Goal: Information Seeking & Learning: Learn about a topic

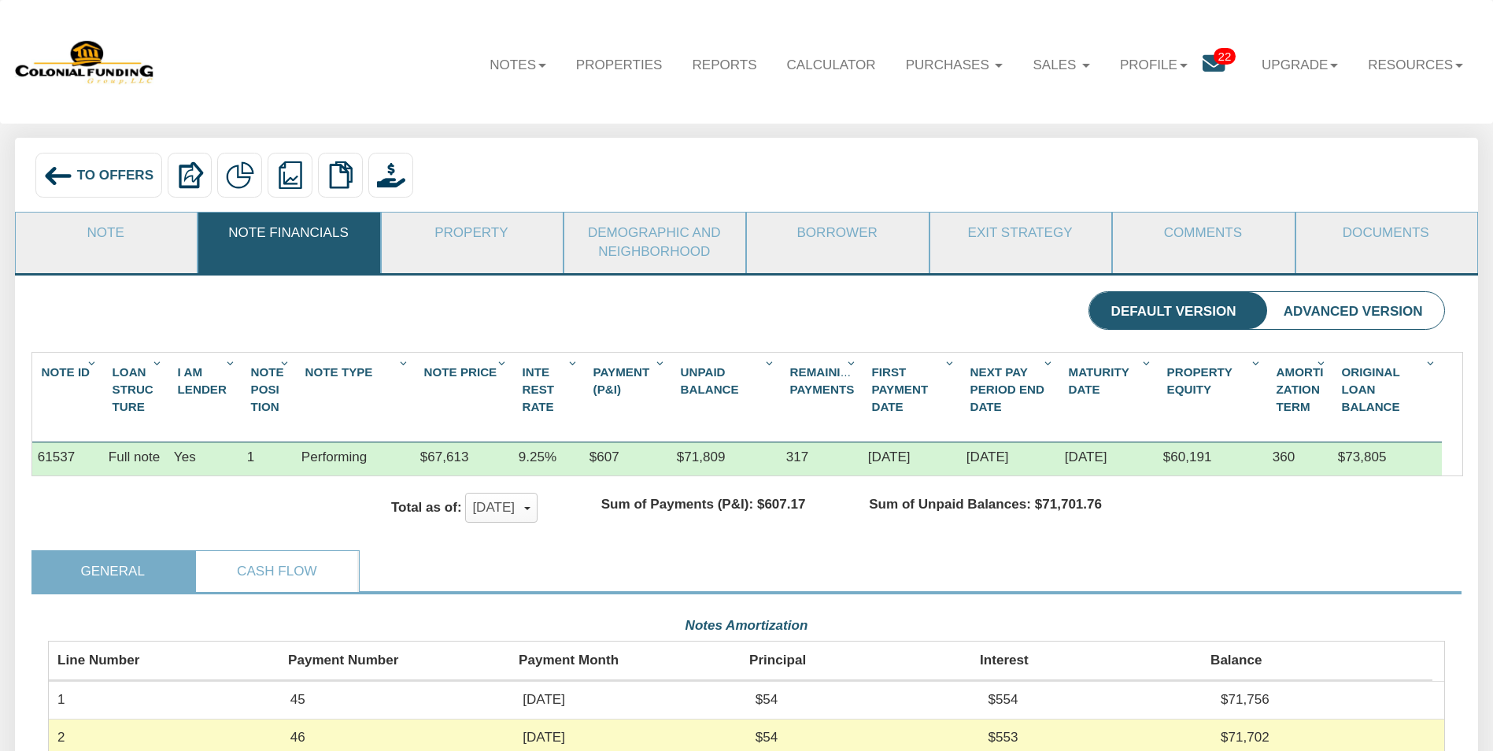
scroll to position [350, 1397]
click at [100, 174] on span "To Offers" at bounding box center [115, 175] width 76 height 15
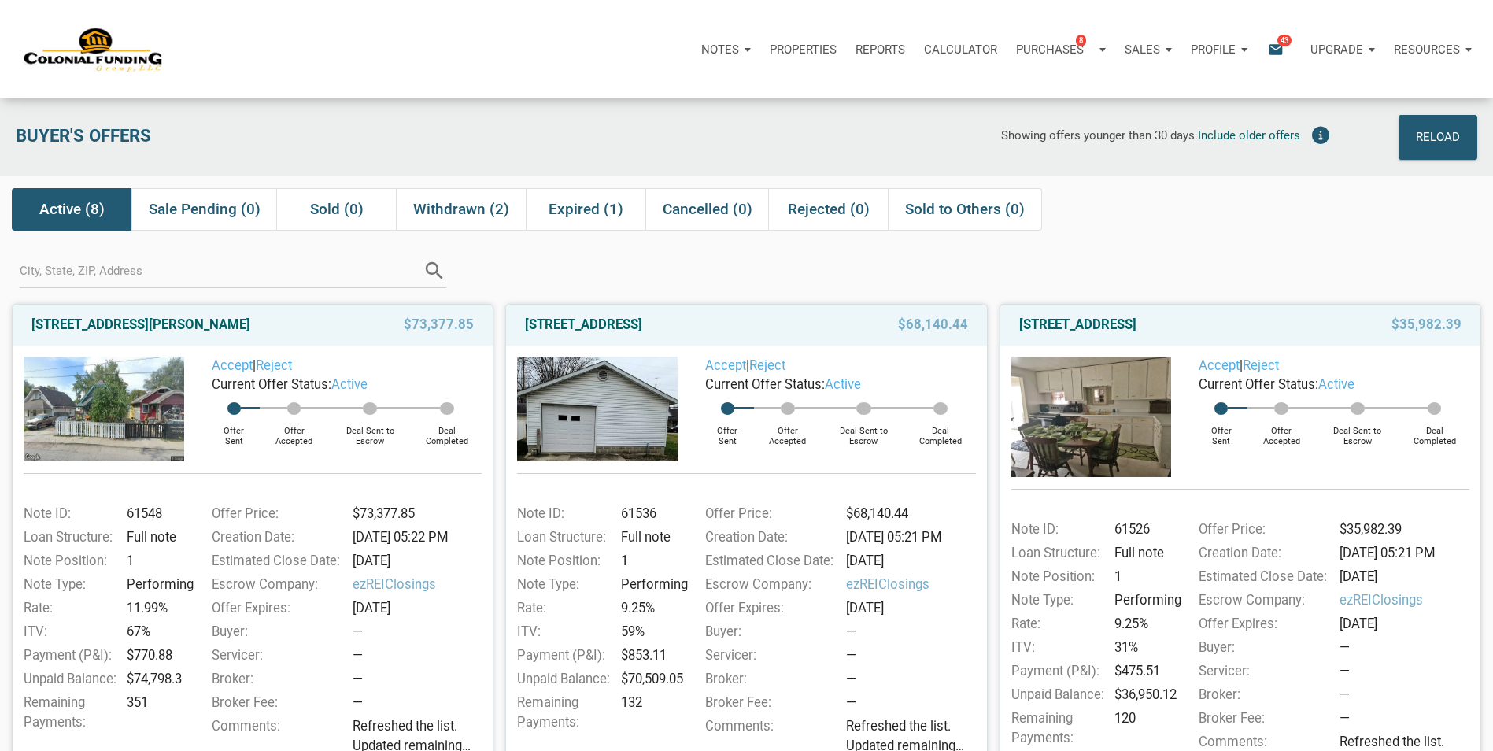
click at [1285, 39] on span "43" at bounding box center [1284, 40] width 14 height 13
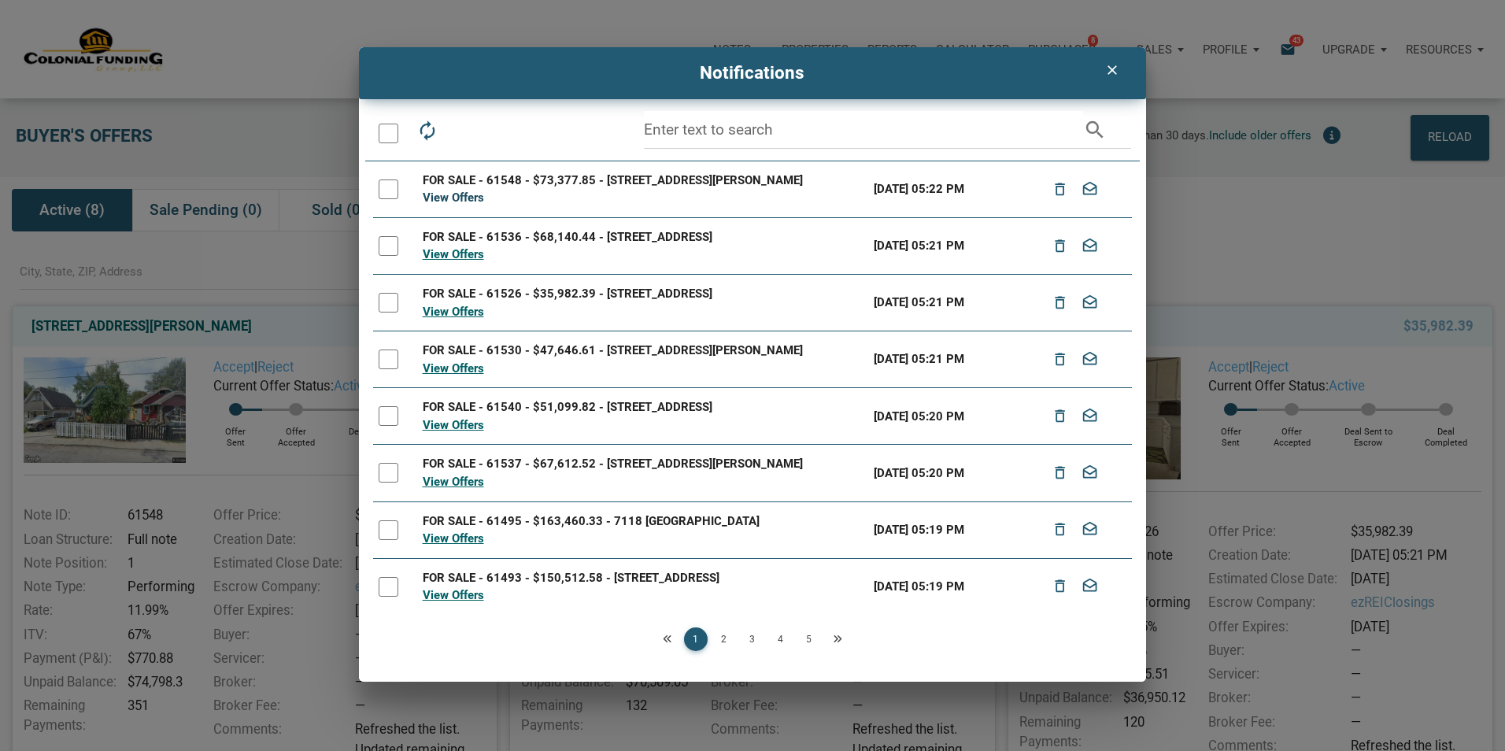
click at [456, 194] on link "View Offers" at bounding box center [453, 197] width 61 height 14
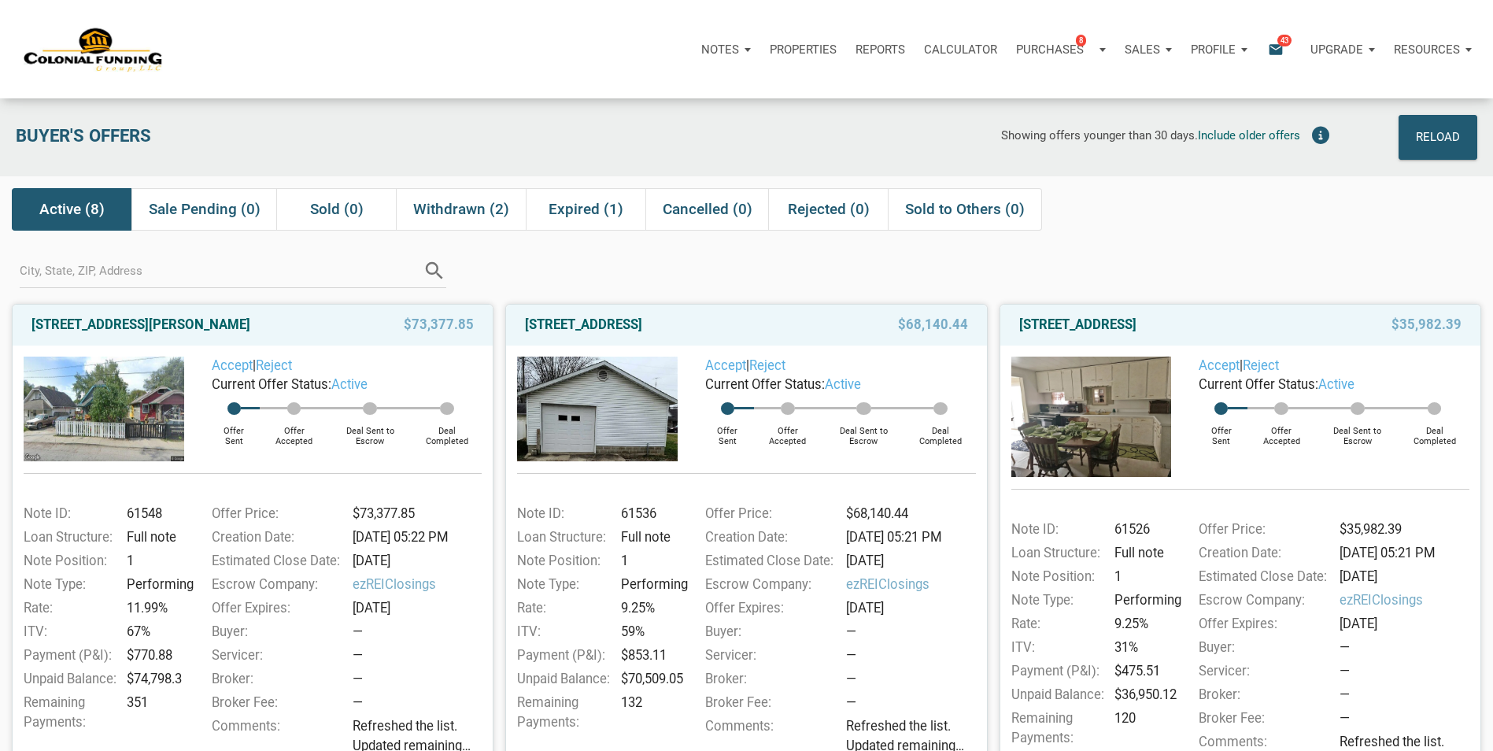
click at [1282, 38] on span "43" at bounding box center [1284, 40] width 14 height 13
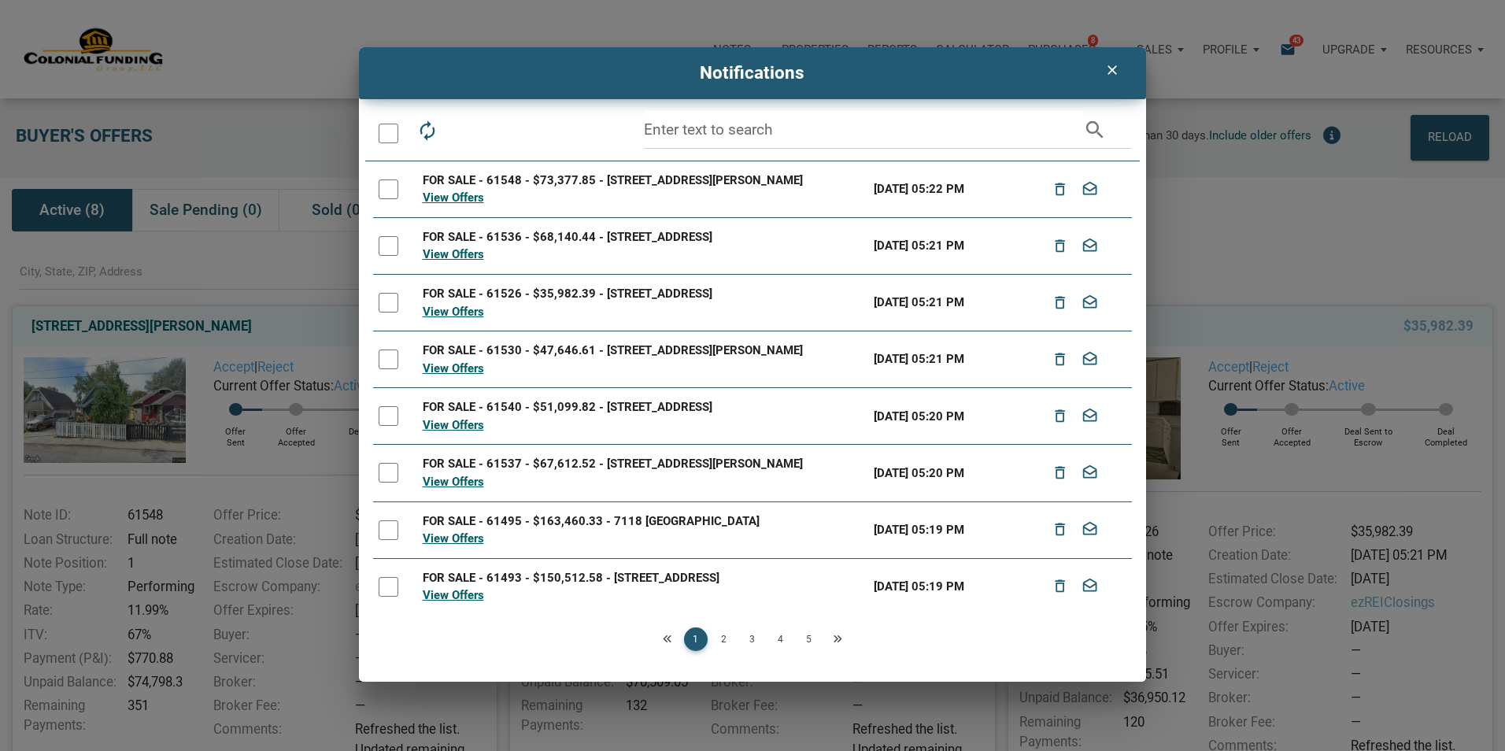
click at [725, 637] on link "2" at bounding box center [724, 639] width 24 height 24
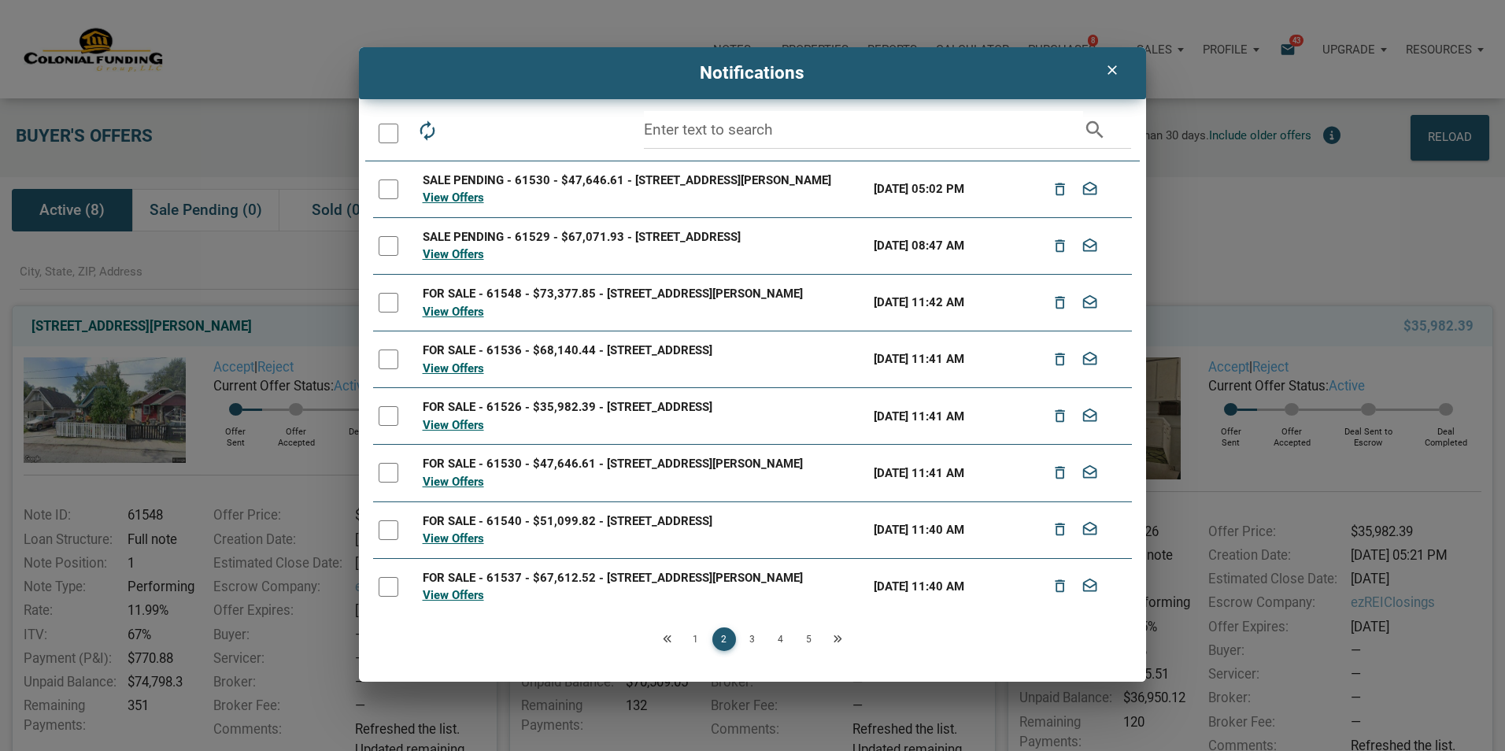
click at [757, 637] on link "3" at bounding box center [753, 639] width 24 height 24
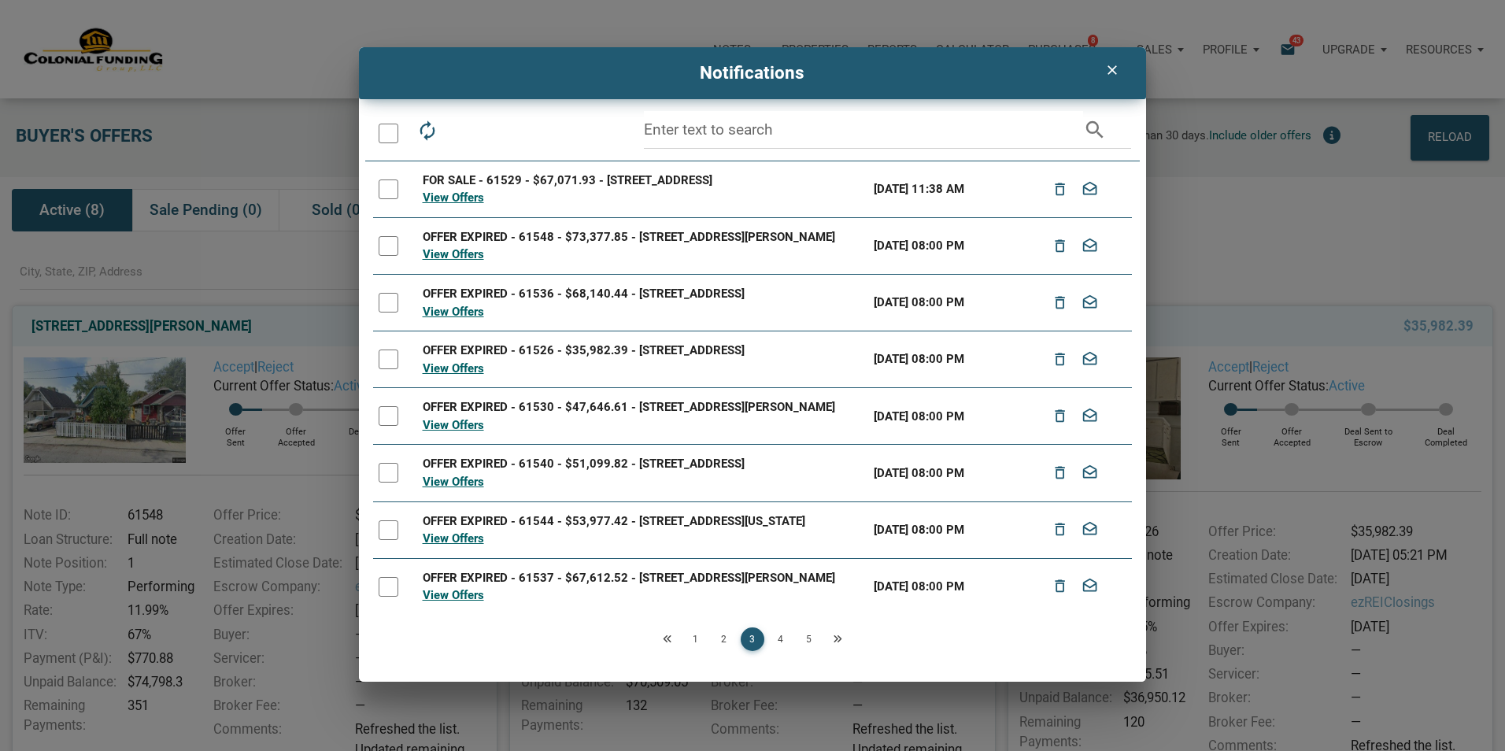
click at [782, 639] on link "4" at bounding box center [781, 639] width 24 height 24
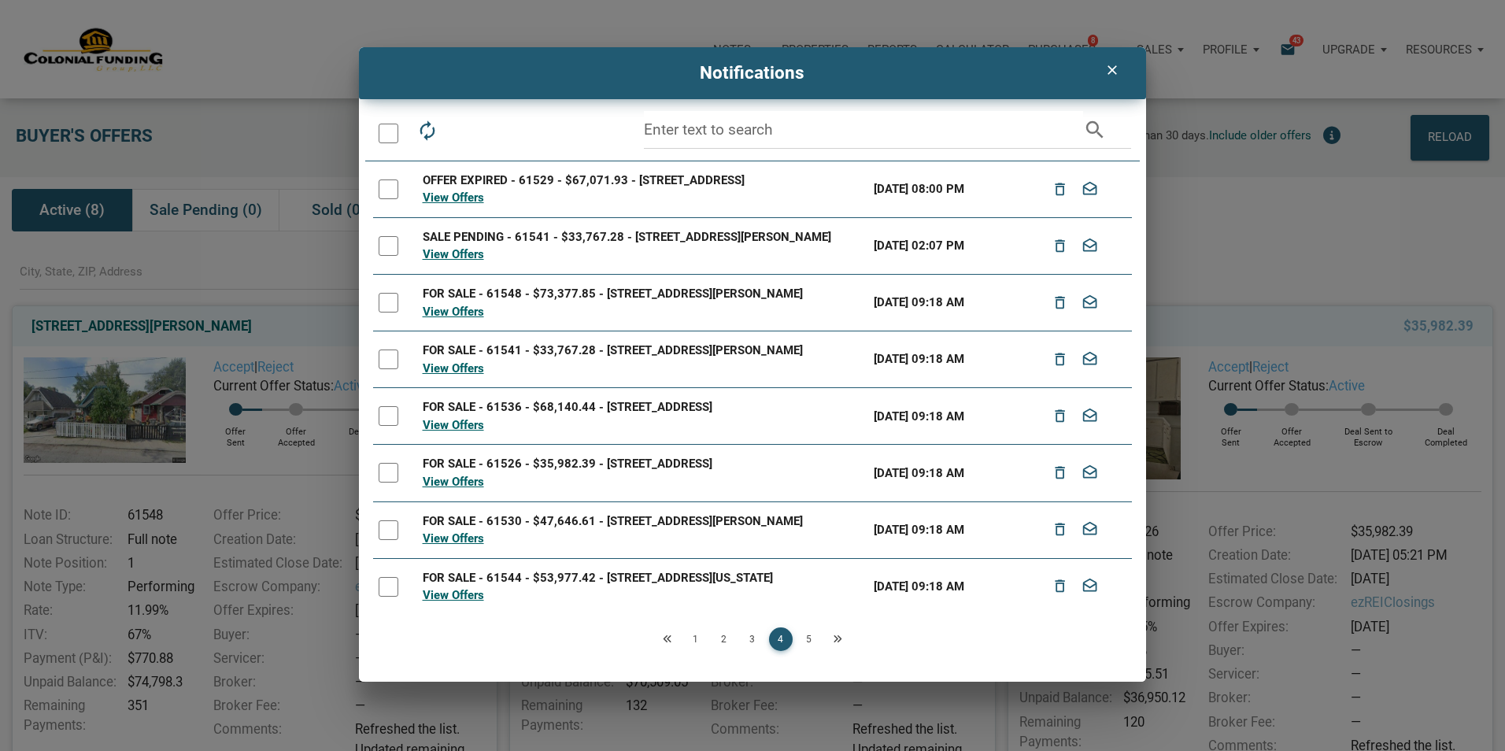
click at [812, 637] on link "5" at bounding box center [809, 639] width 24 height 24
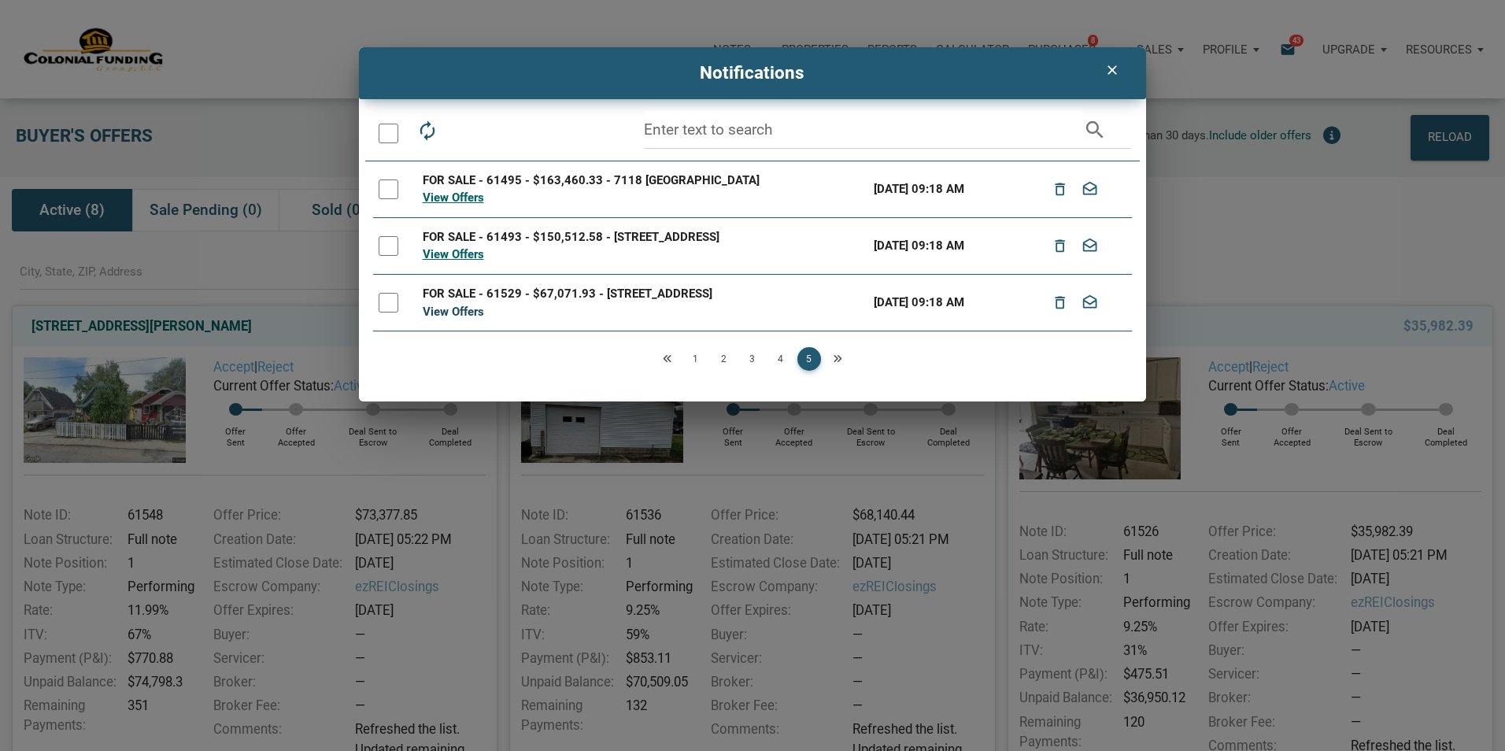
click at [465, 311] on link "View Offers" at bounding box center [453, 312] width 61 height 14
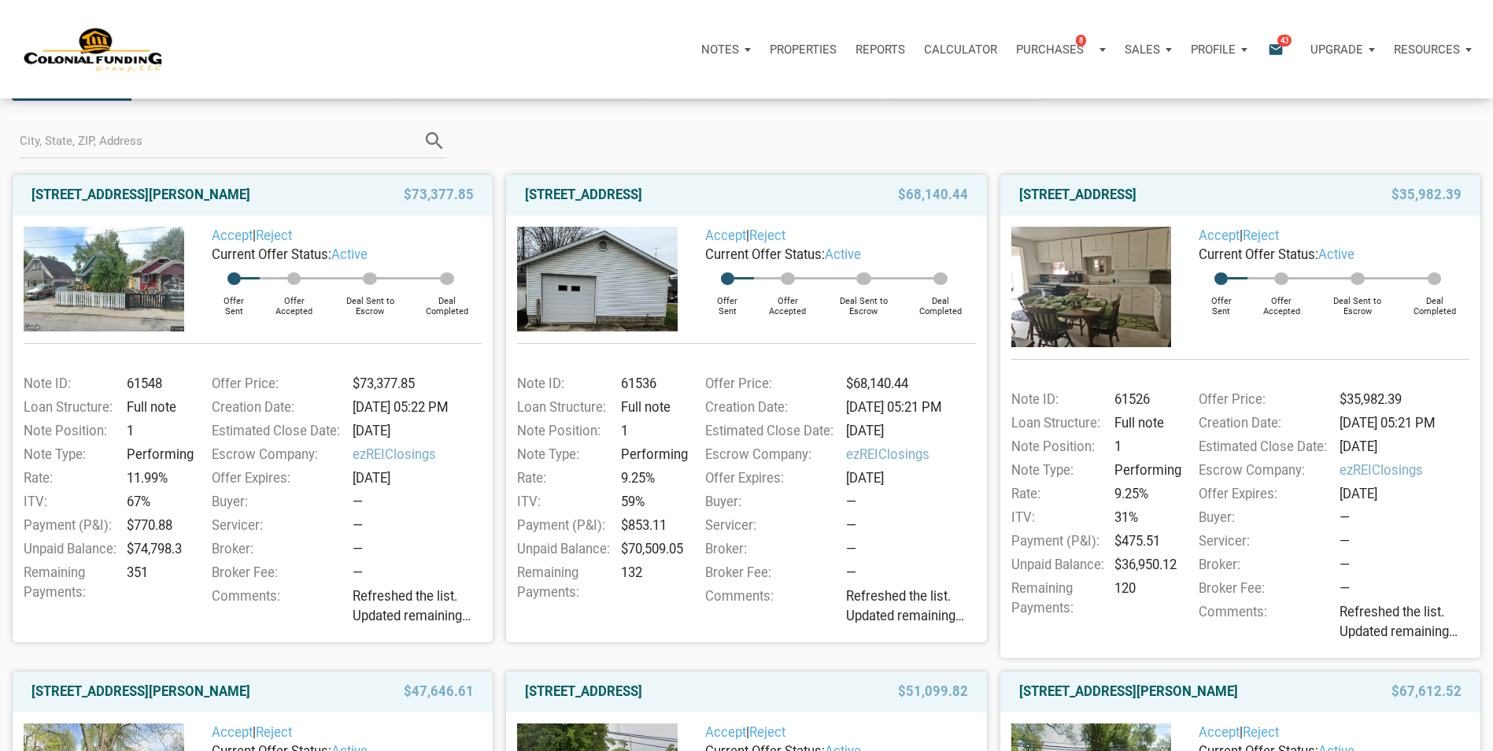
scroll to position [157, 0]
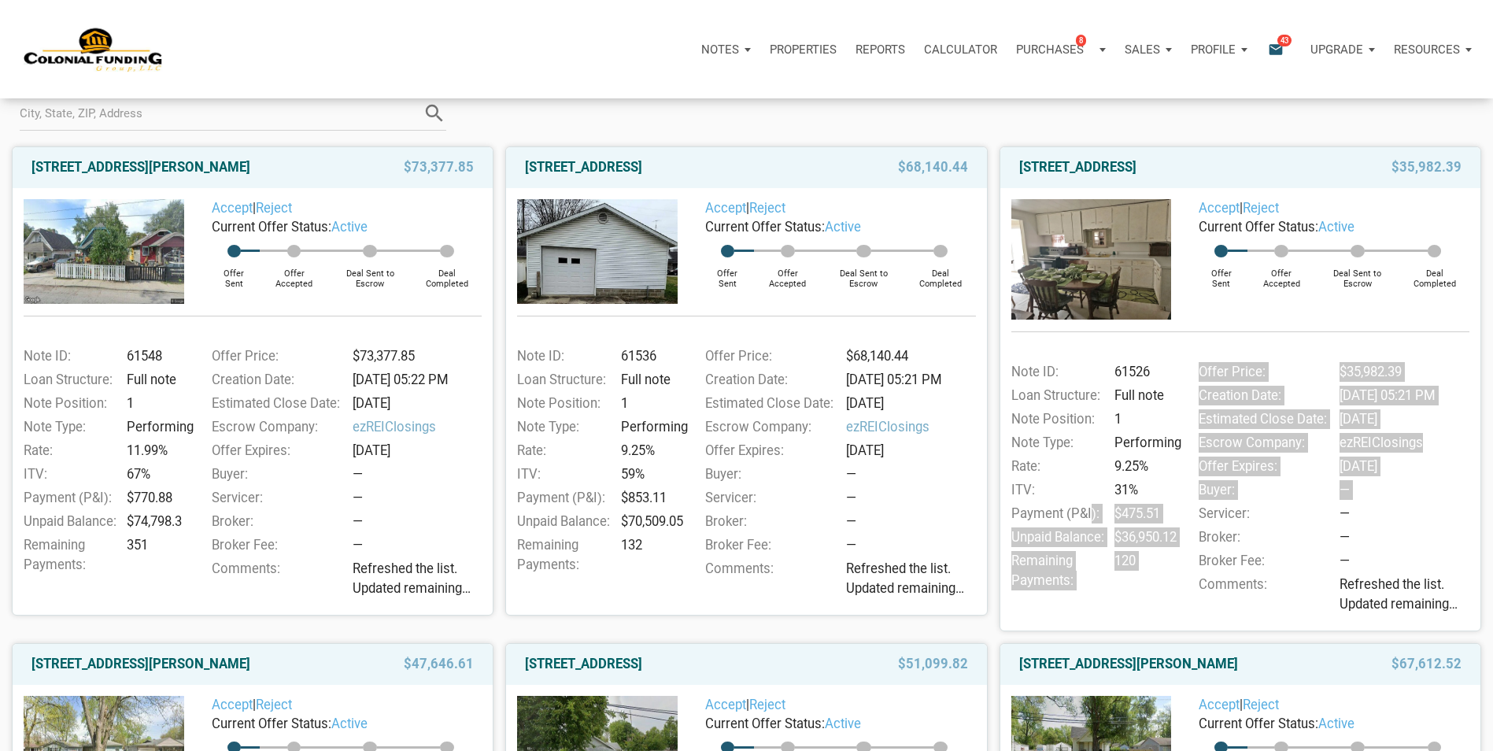
drag, startPoint x: 1175, startPoint y: 515, endPoint x: 1088, endPoint y: 517, distance: 86.6
click at [1088, 517] on div "Note ID: 61526 Loan Structure: Full note Note Position: 1 Note Type: Performing…" at bounding box center [1240, 488] width 459 height 263
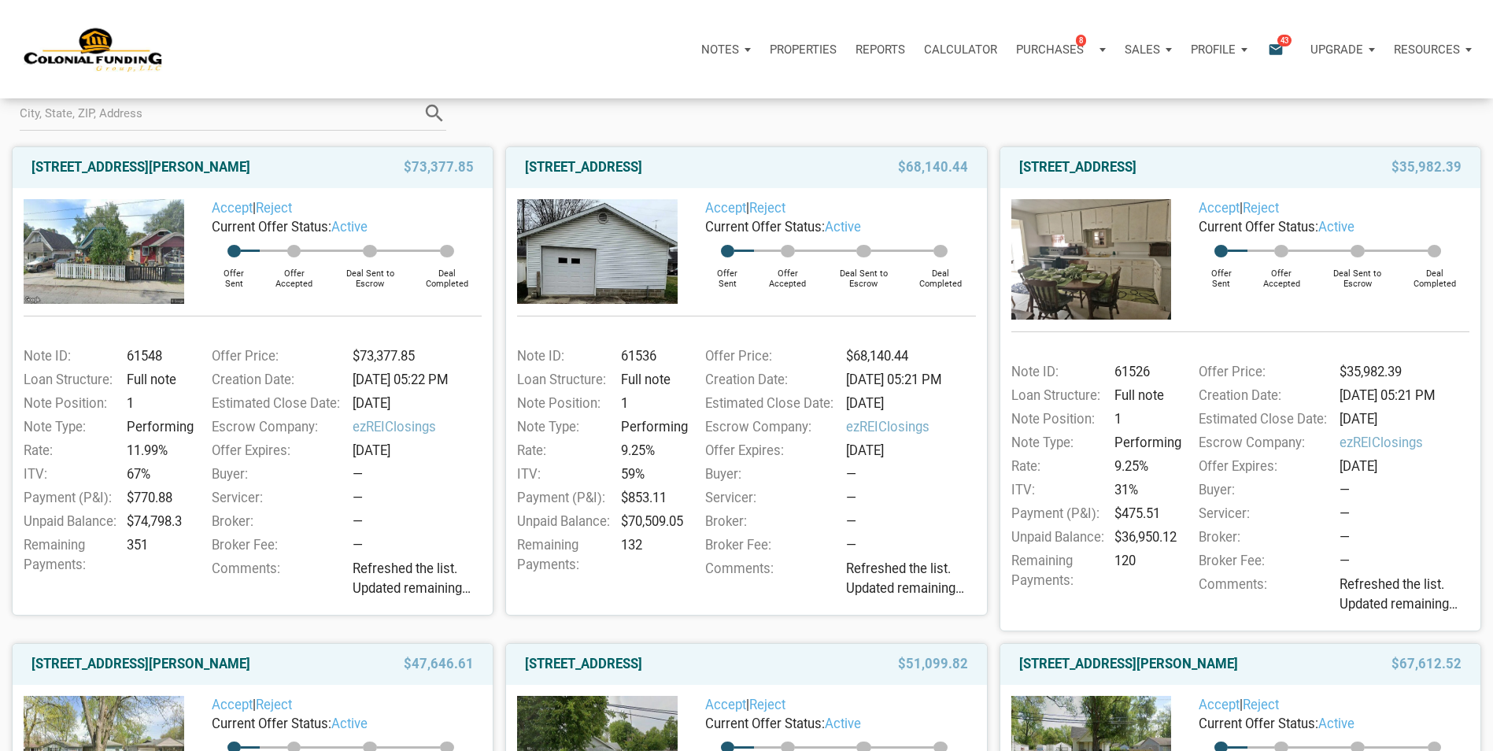
drag, startPoint x: 1088, startPoint y: 517, endPoint x: 1087, endPoint y: 487, distance: 29.9
click at [1087, 487] on div "ITV:" at bounding box center [1055, 490] width 105 height 20
click at [1155, 514] on div "$475.51" at bounding box center [1144, 514] width 71 height 20
drag, startPoint x: 1155, startPoint y: 514, endPoint x: 1305, endPoint y: 549, distance: 153.5
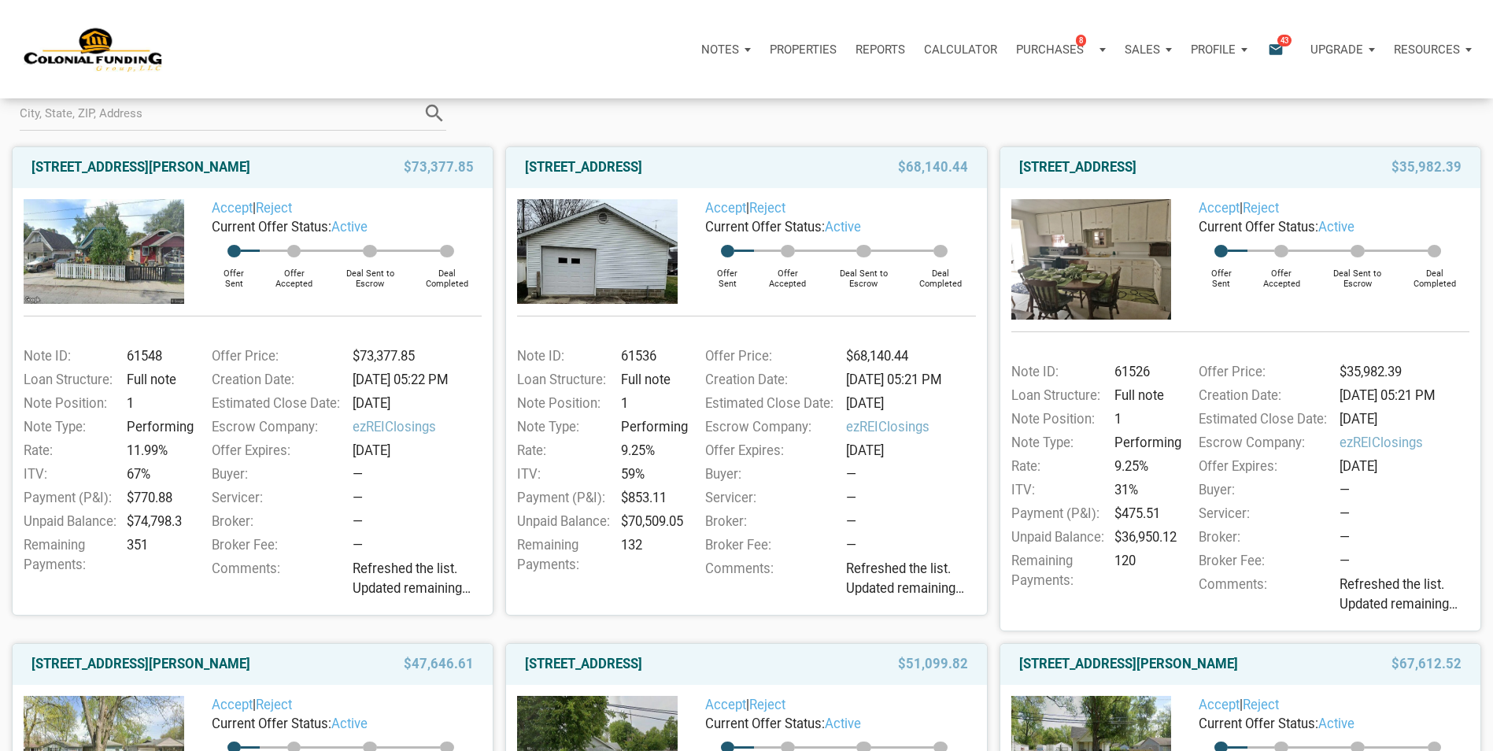
click at [1305, 547] on div "Broker:" at bounding box center [1262, 537] width 143 height 20
click at [1136, 164] on link "720 North 14th Street, New Castle, IN, 47362" at bounding box center [1077, 167] width 117 height 19
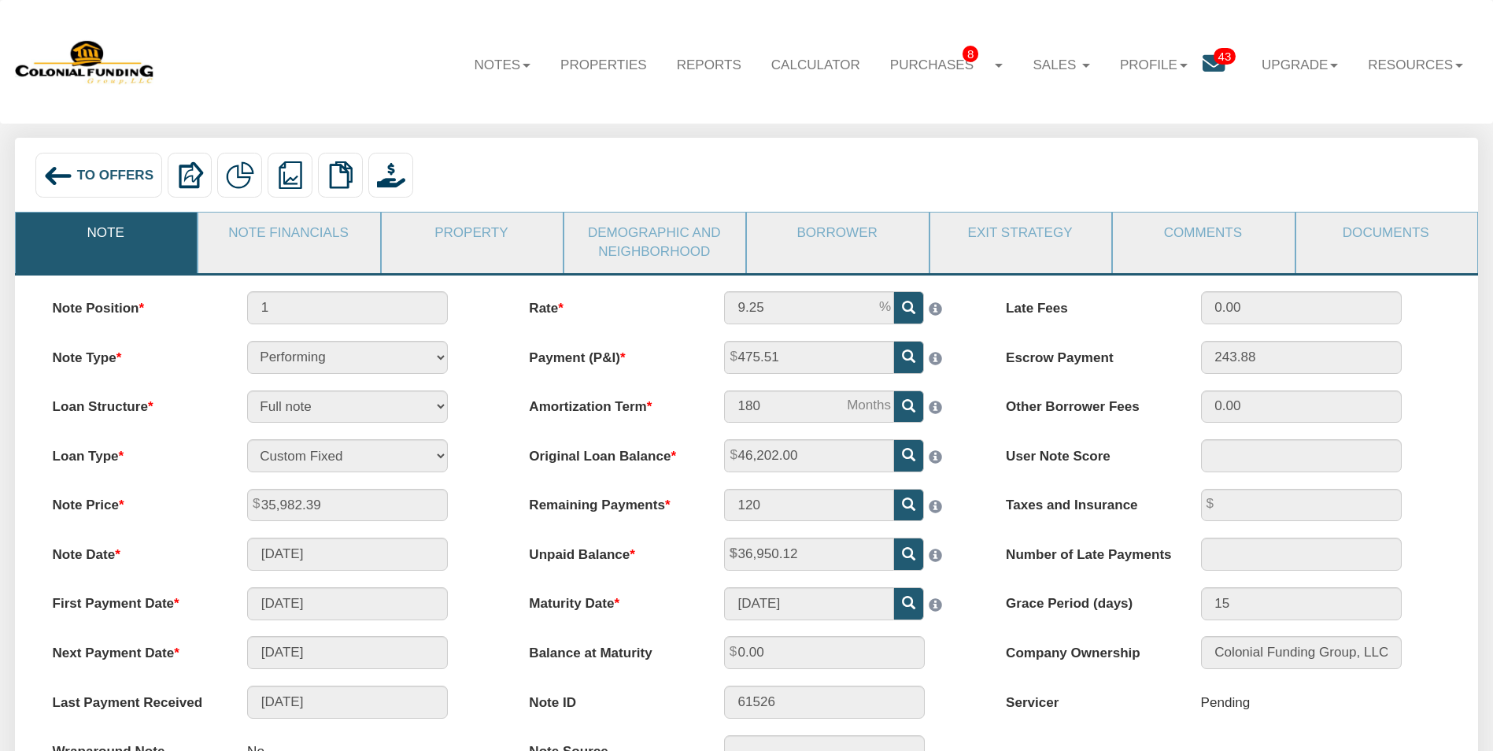
scroll to position [79, 0]
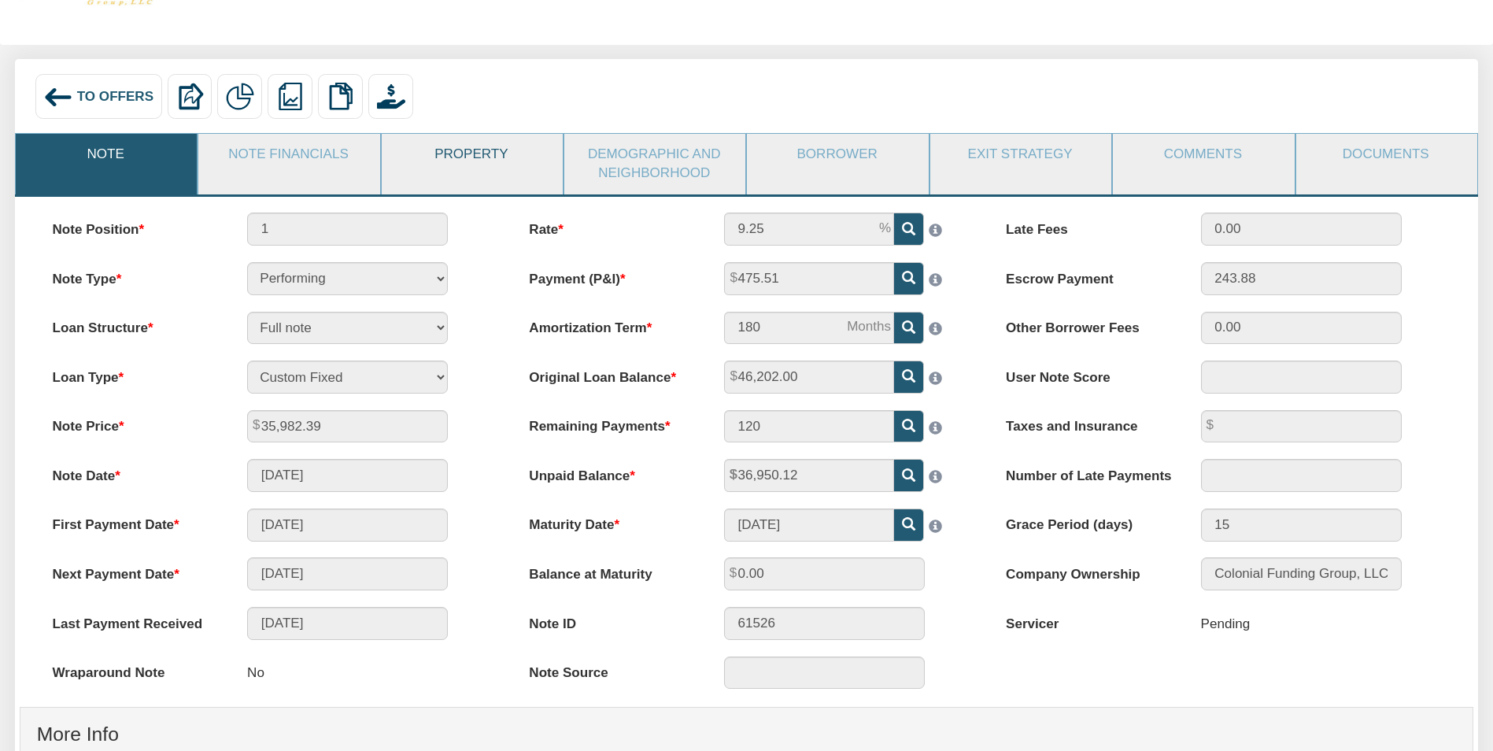
click at [469, 155] on link "Property" at bounding box center [471, 154] width 179 height 41
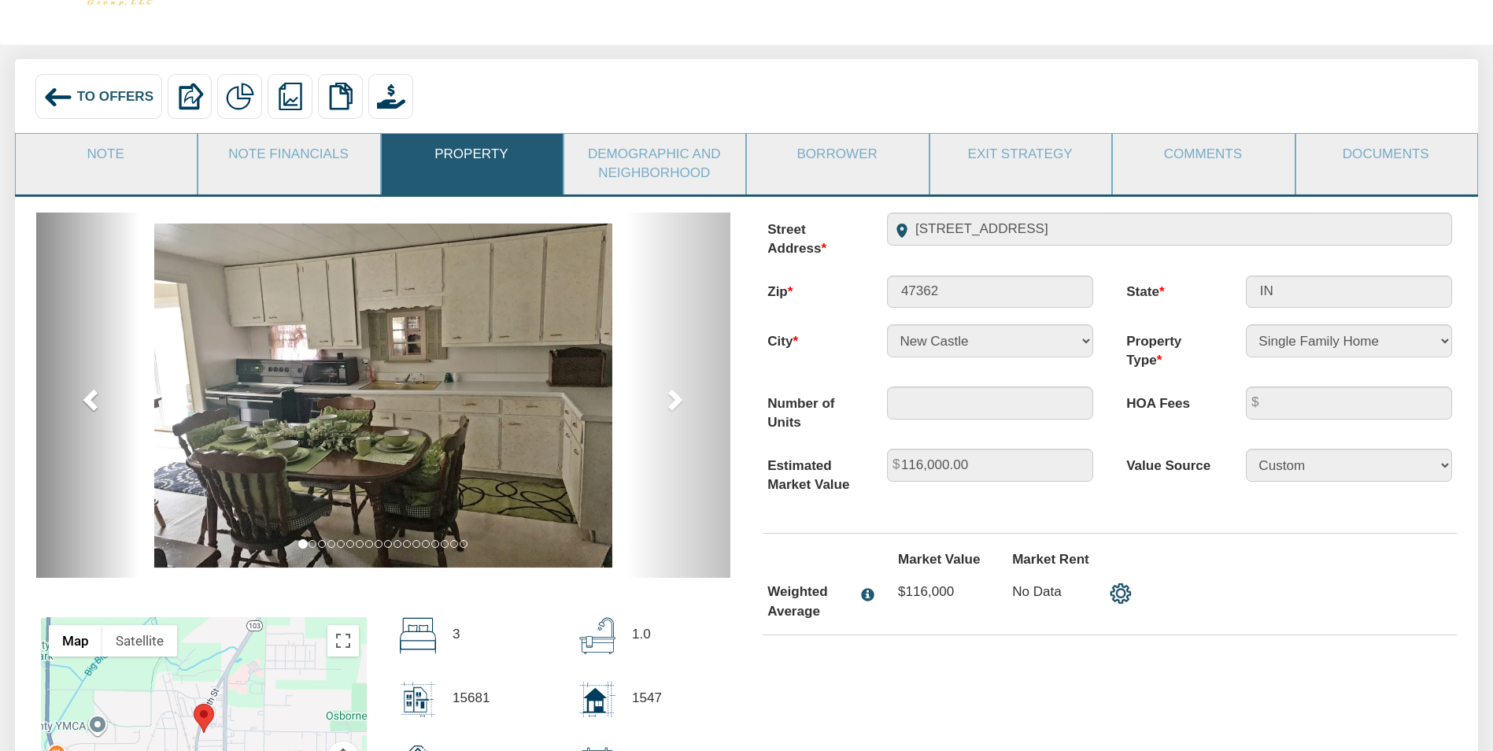
click at [85, 403] on span at bounding box center [92, 399] width 24 height 24
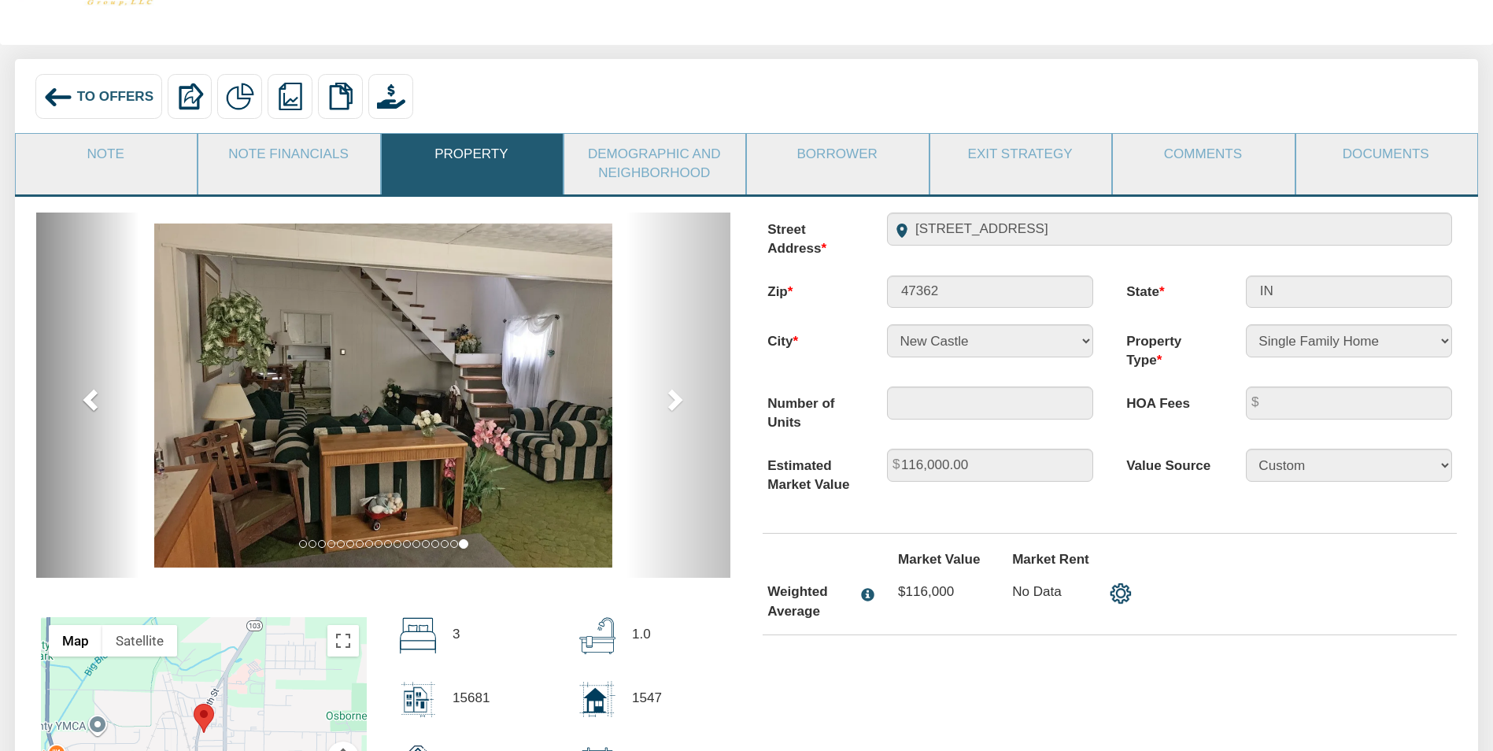
click at [85, 403] on span at bounding box center [92, 399] width 24 height 24
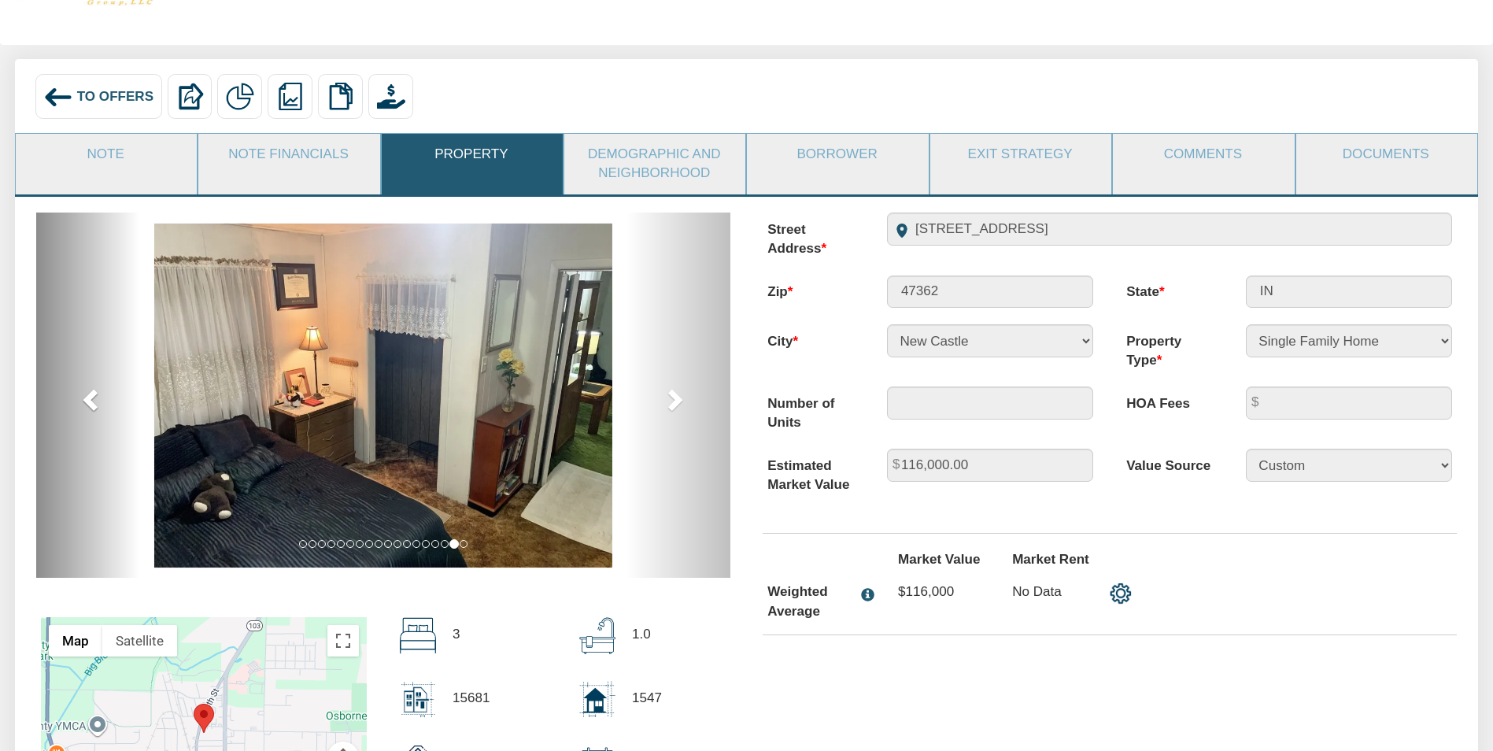
click at [85, 403] on span at bounding box center [92, 399] width 24 height 24
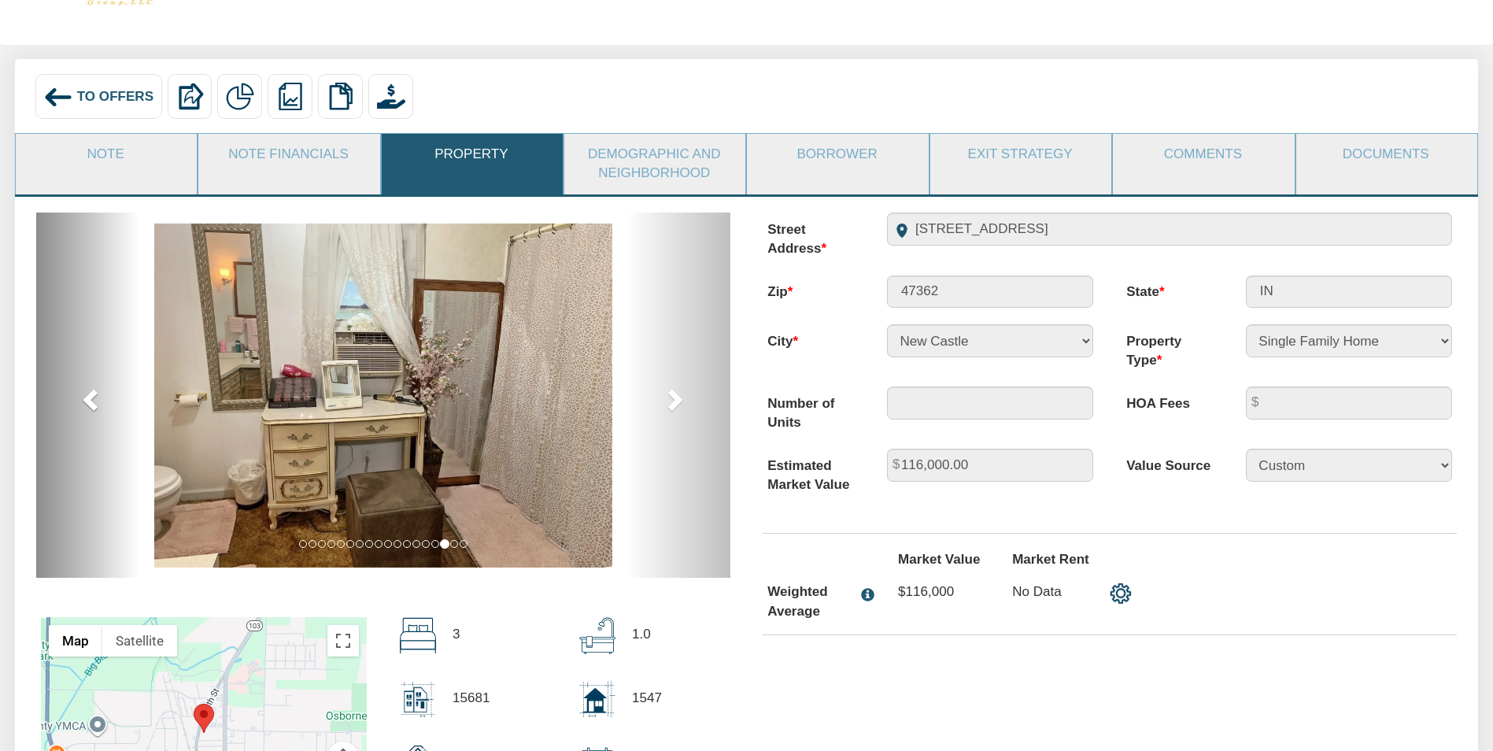
click at [85, 403] on span at bounding box center [92, 399] width 24 height 24
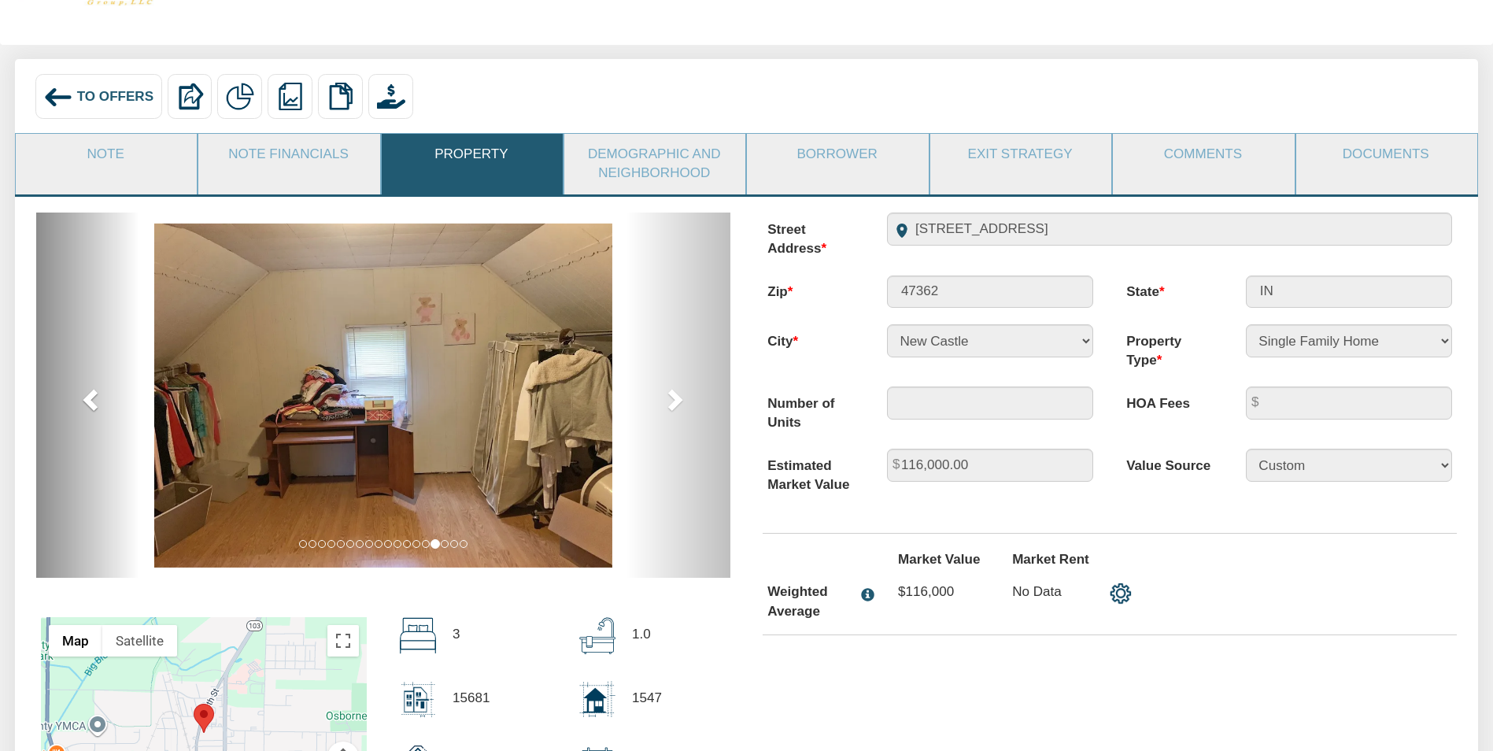
click at [85, 403] on span at bounding box center [92, 399] width 24 height 24
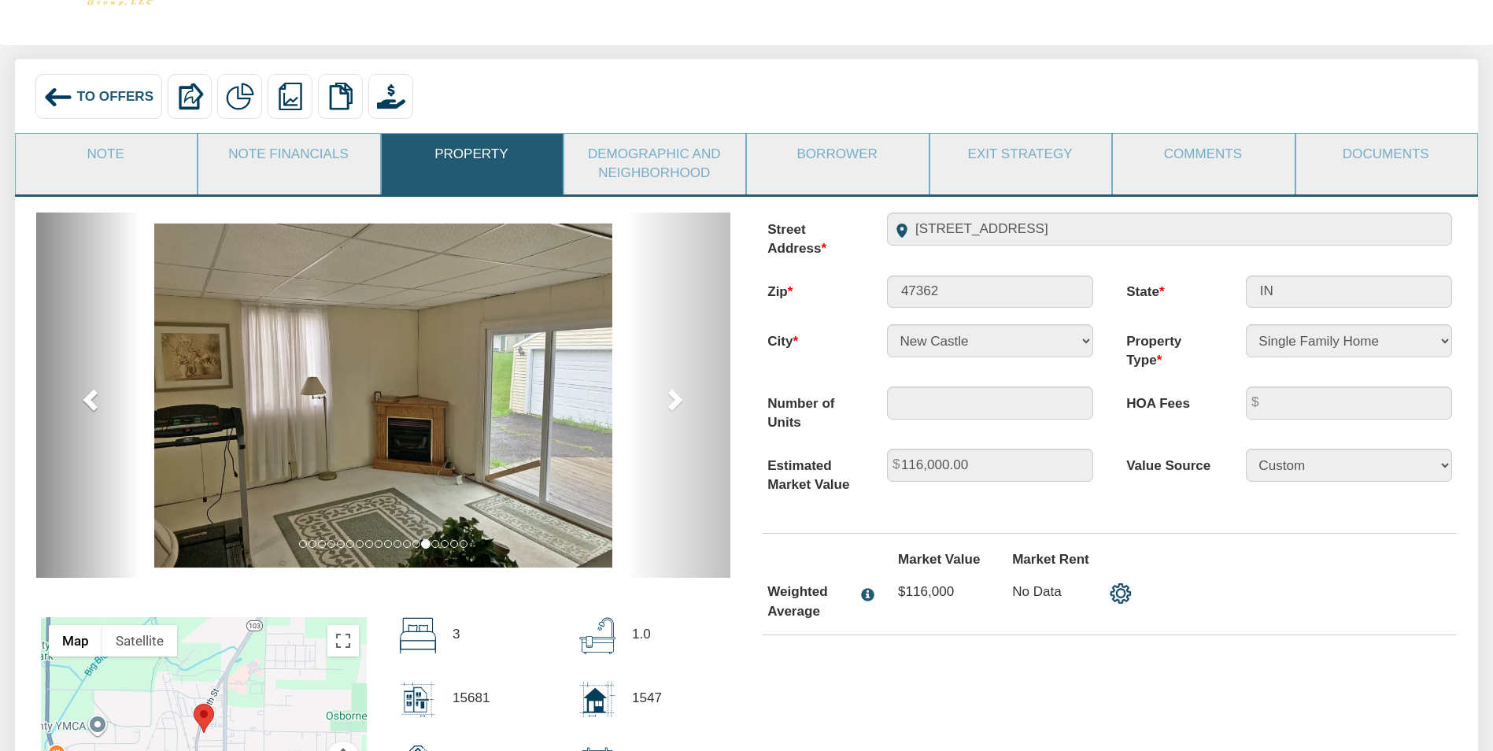
click at [85, 403] on span at bounding box center [92, 399] width 24 height 24
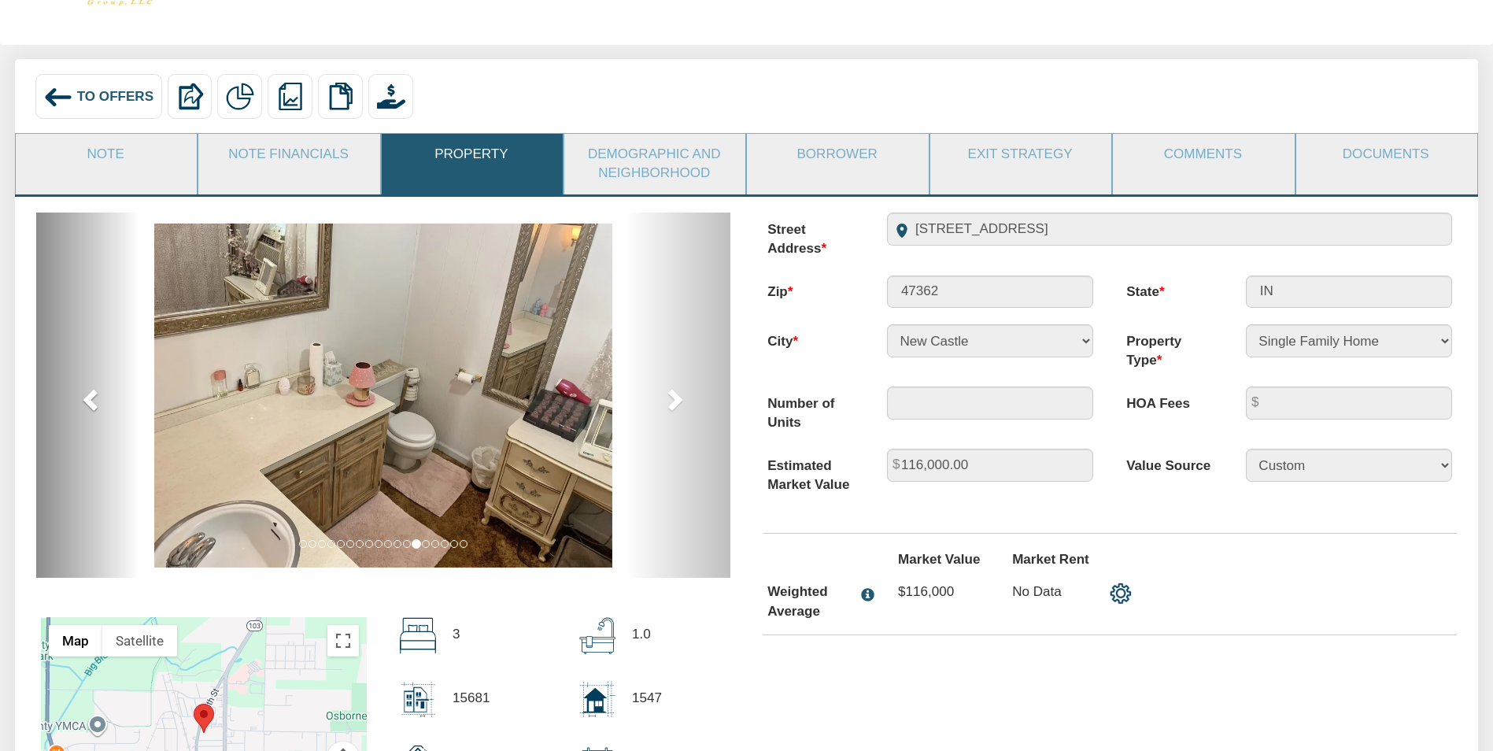
click at [85, 403] on span at bounding box center [92, 399] width 24 height 24
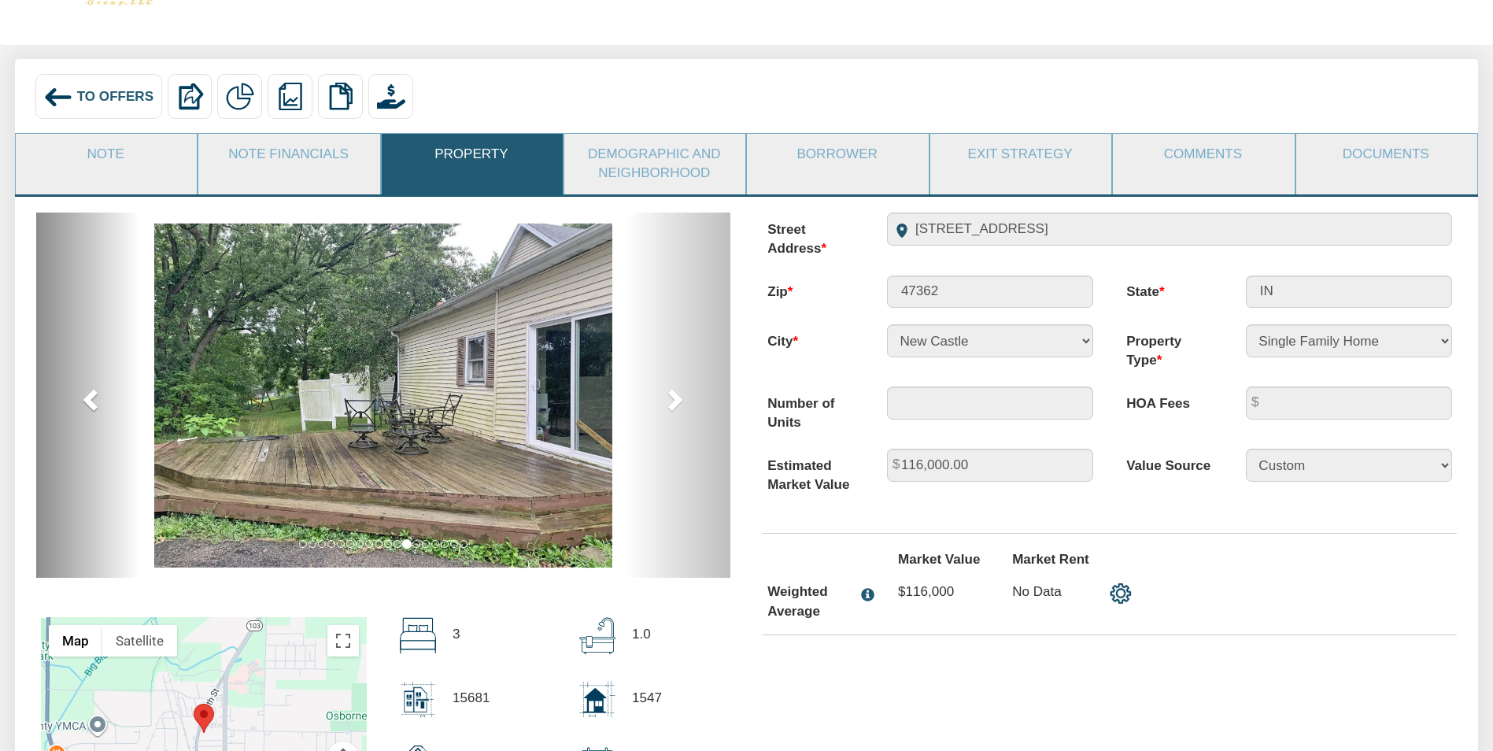
click at [85, 403] on span at bounding box center [92, 399] width 24 height 24
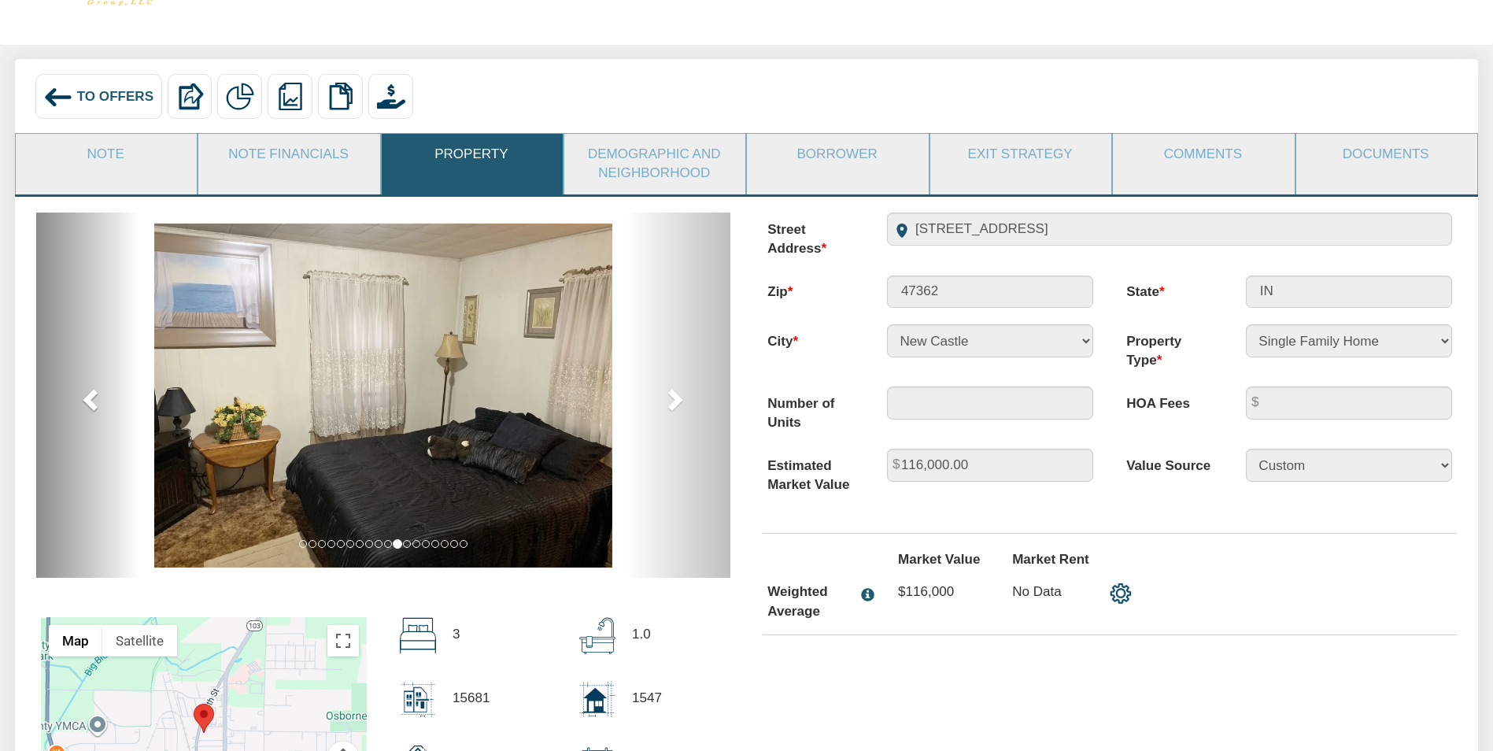
click at [85, 403] on span at bounding box center [92, 399] width 24 height 24
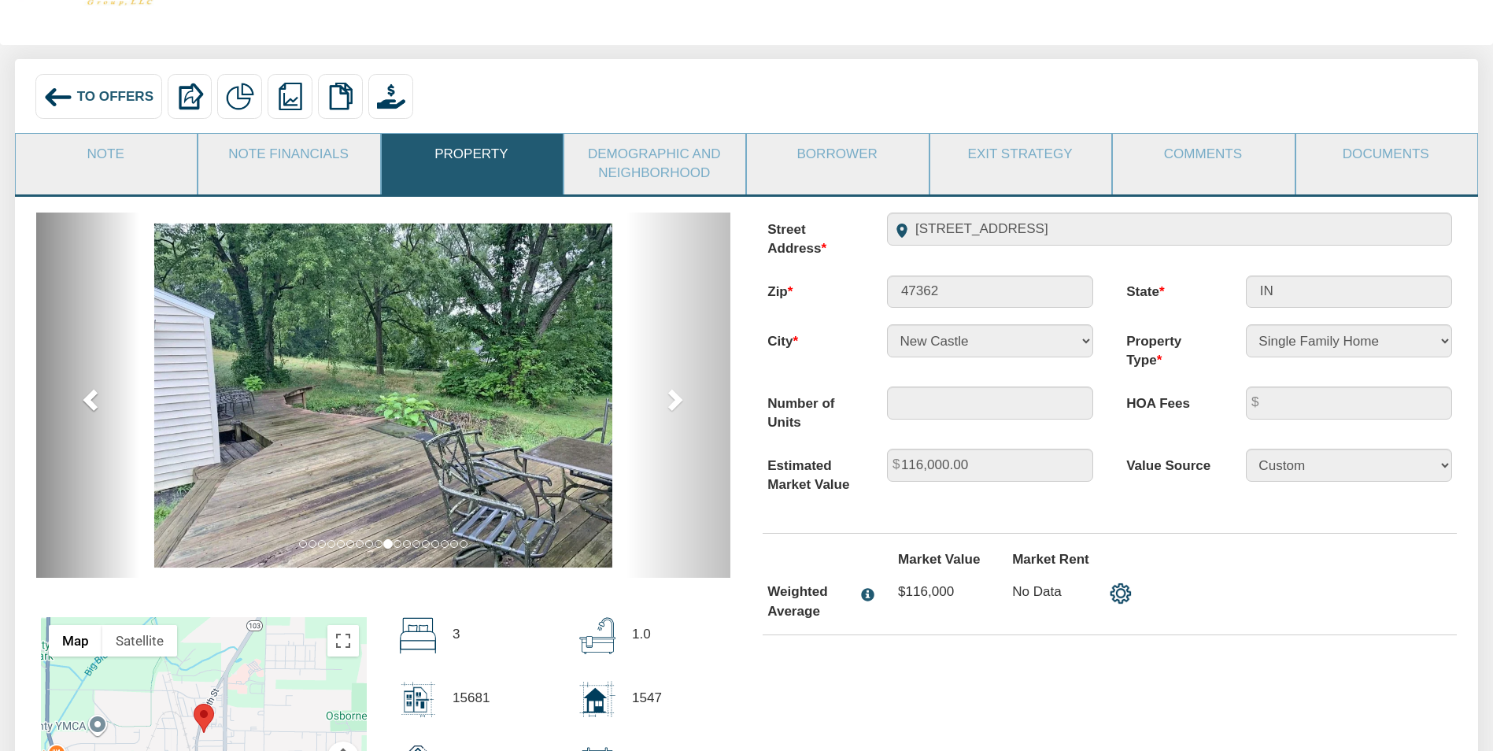
click at [85, 403] on span at bounding box center [92, 399] width 24 height 24
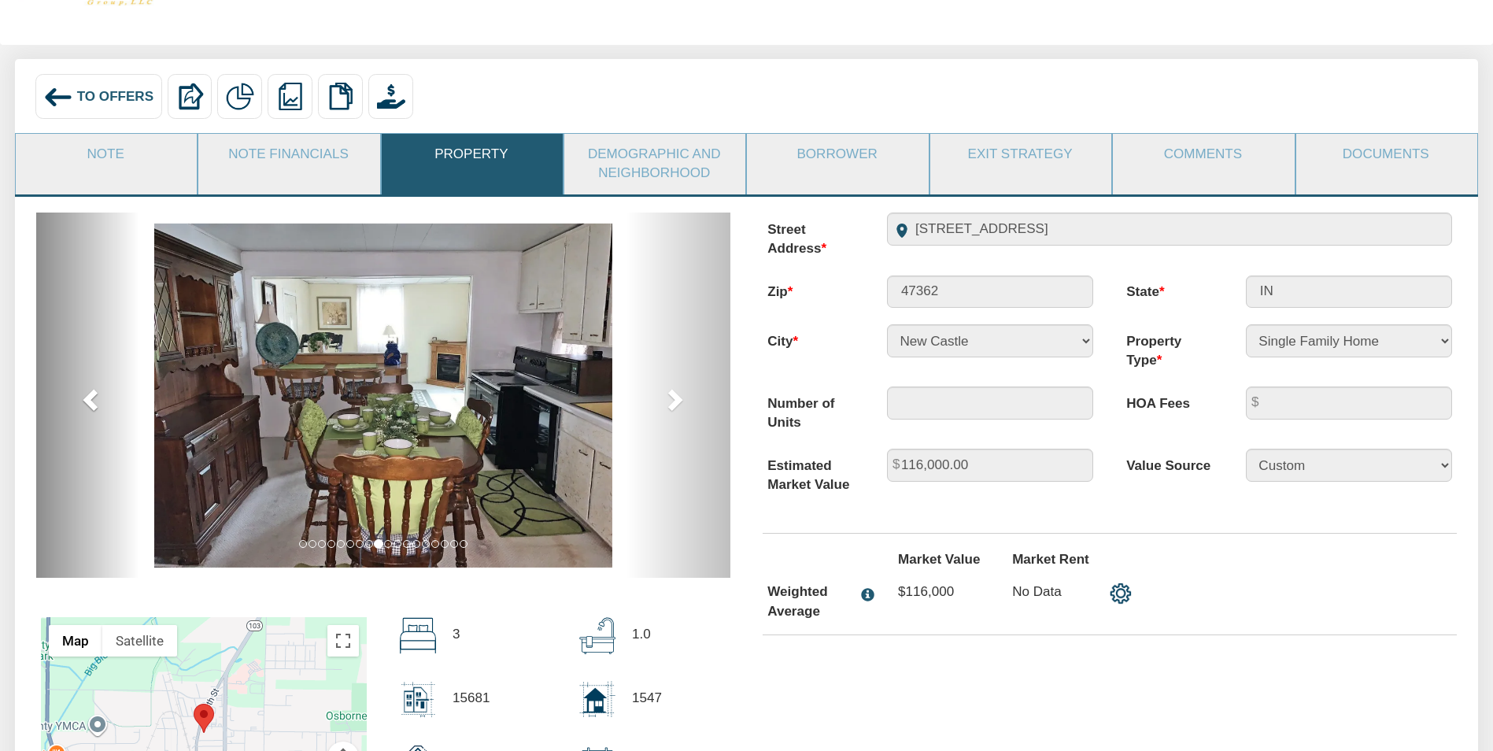
click at [85, 403] on span at bounding box center [92, 399] width 24 height 24
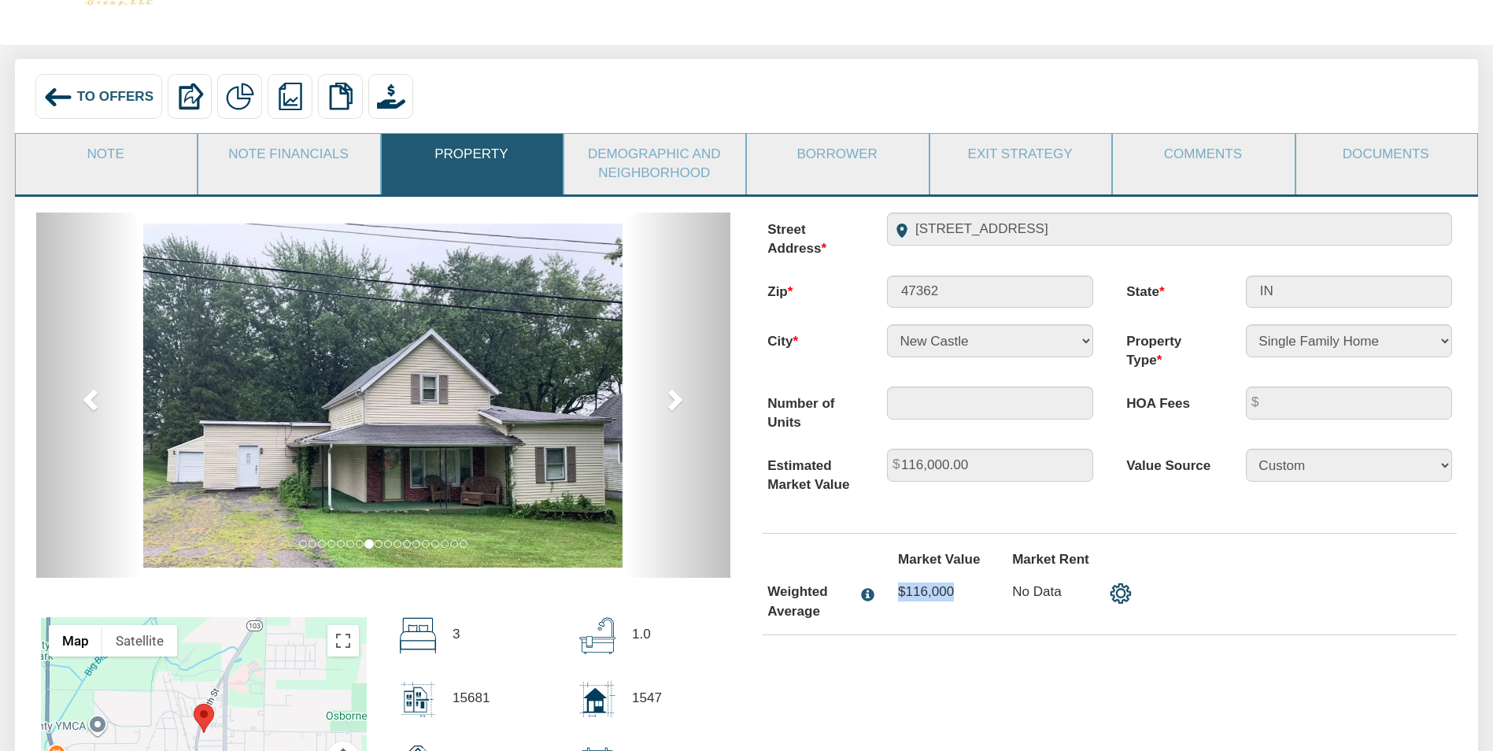
drag, startPoint x: 886, startPoint y: 597, endPoint x: 959, endPoint y: 598, distance: 73.2
click at [959, 598] on div "$116,000" at bounding box center [938, 598] width 114 height 46
click at [113, 100] on span "To Offers" at bounding box center [115, 96] width 76 height 15
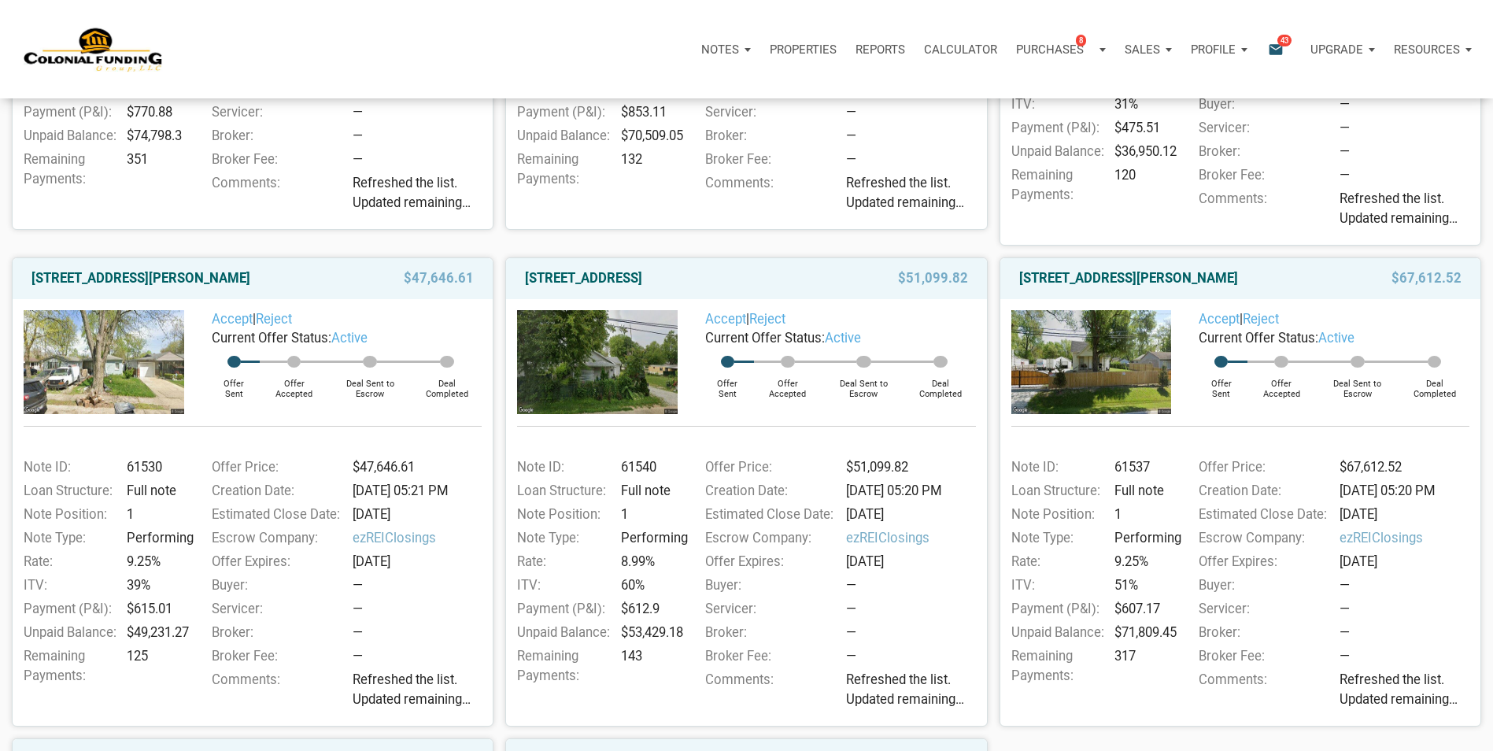
scroll to position [551, 0]
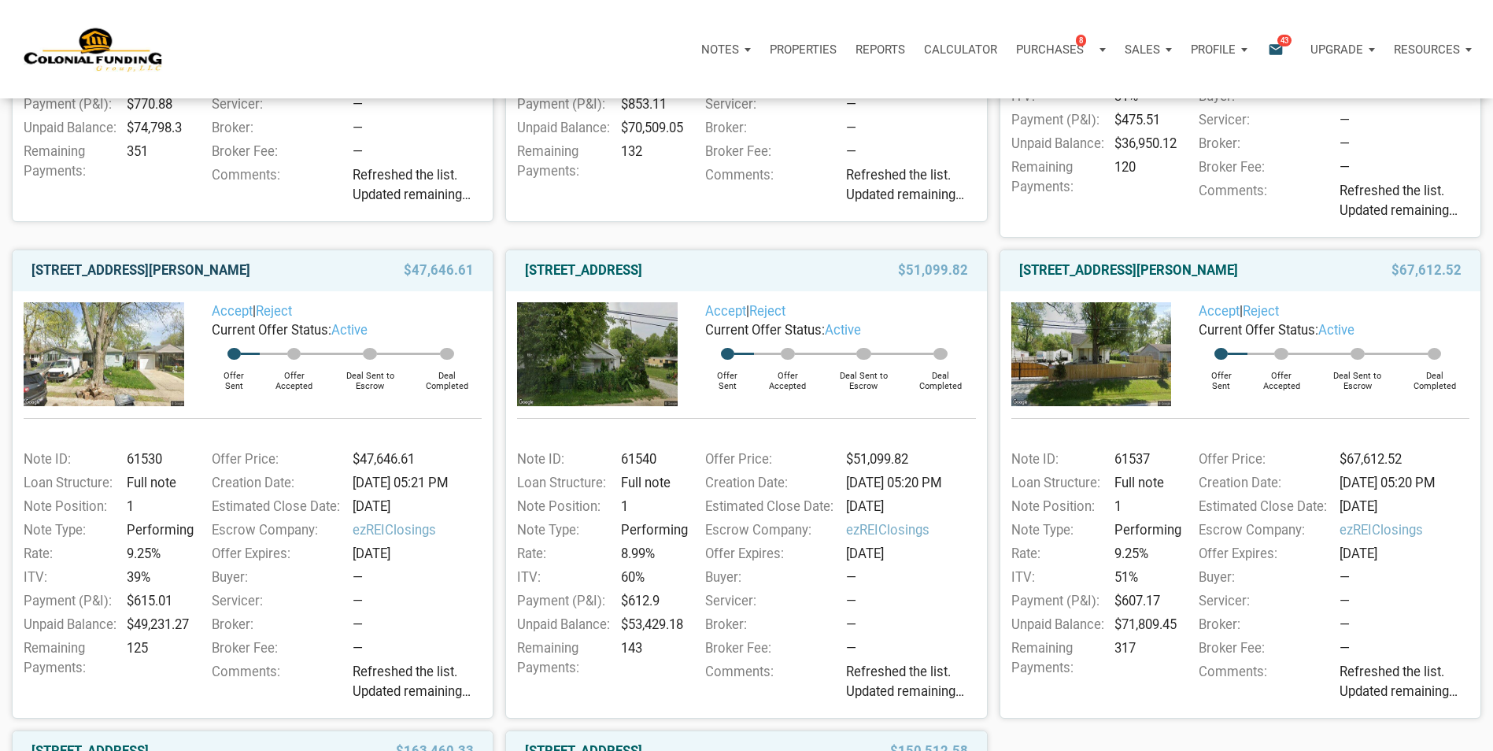
click at [181, 272] on link "[STREET_ADDRESS][PERSON_NAME]" at bounding box center [140, 270] width 219 height 19
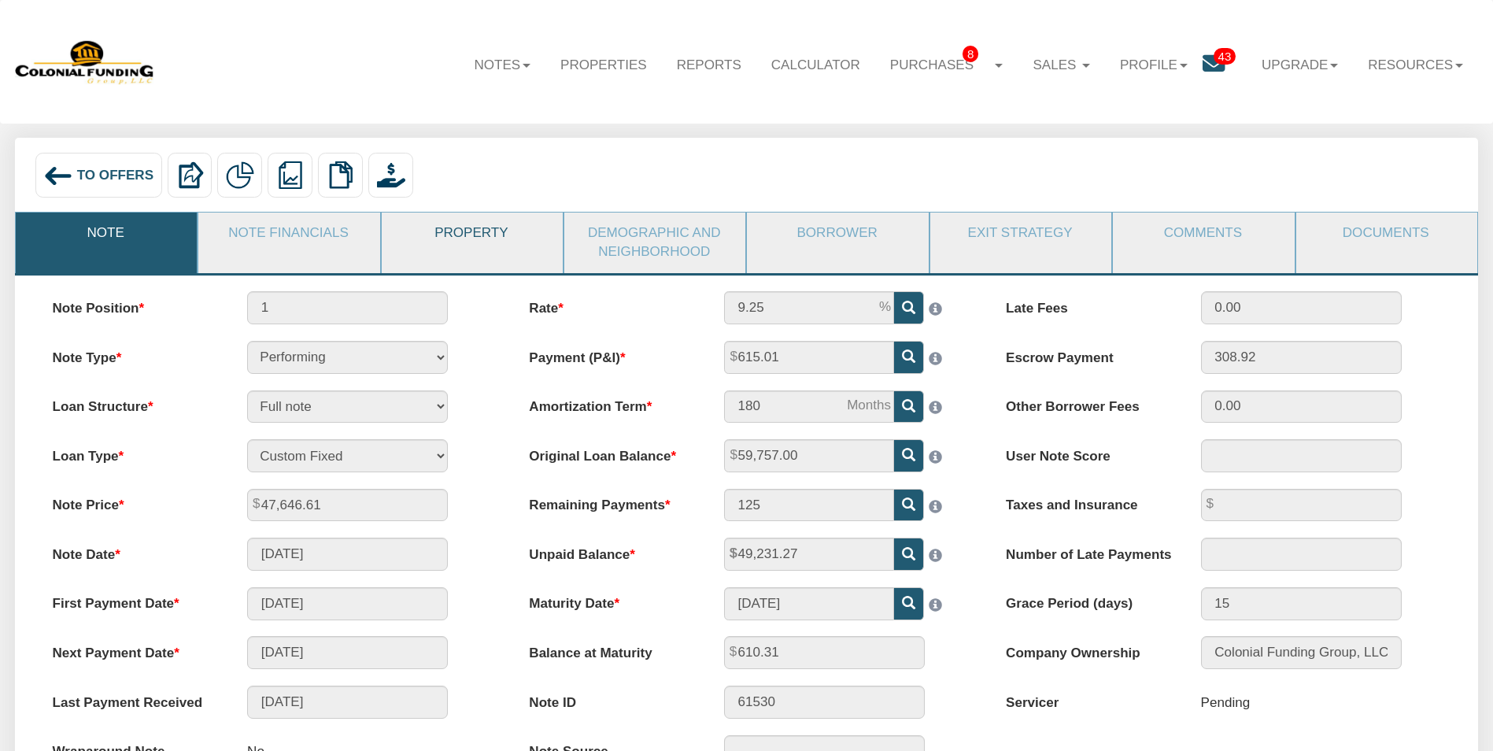
click at [486, 234] on link "Property" at bounding box center [471, 232] width 179 height 41
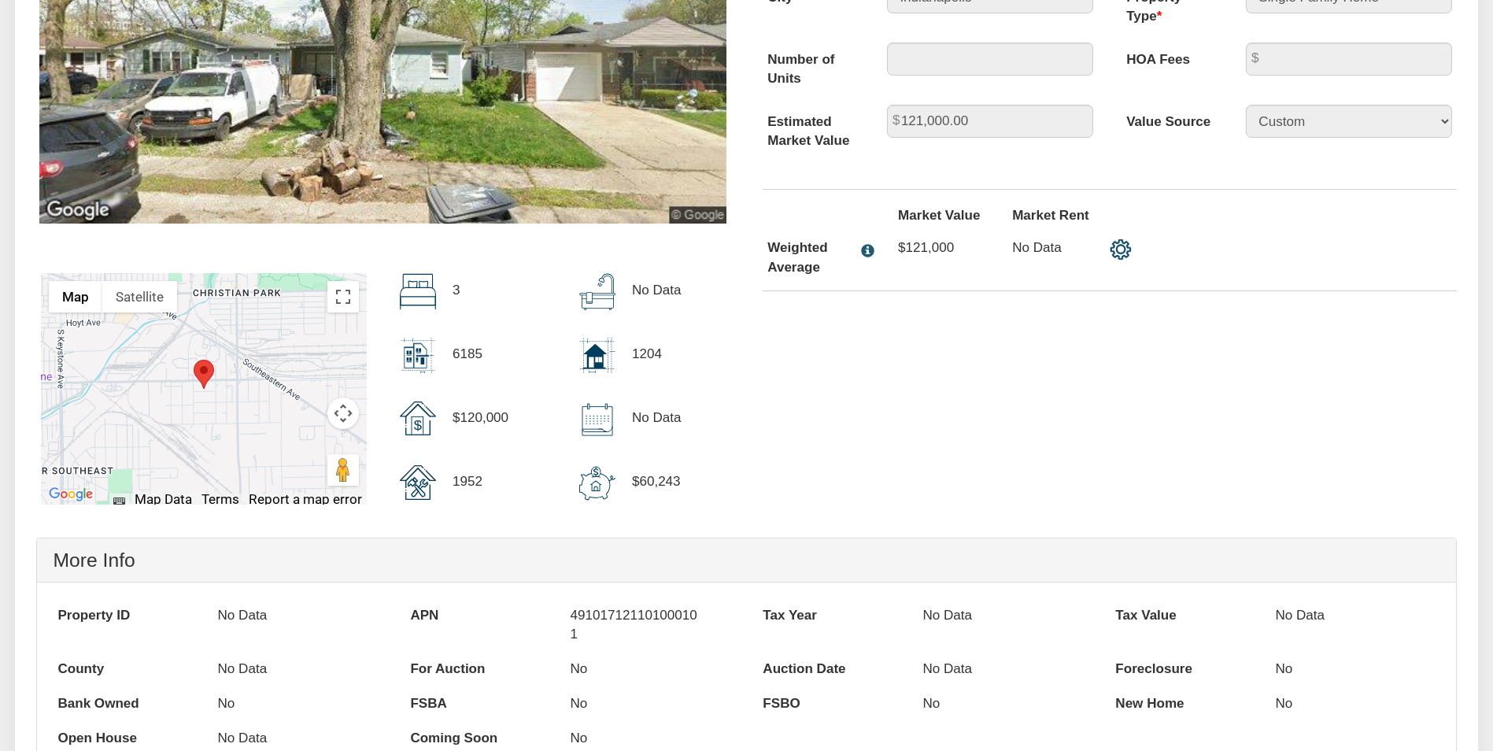
scroll to position [472, 0]
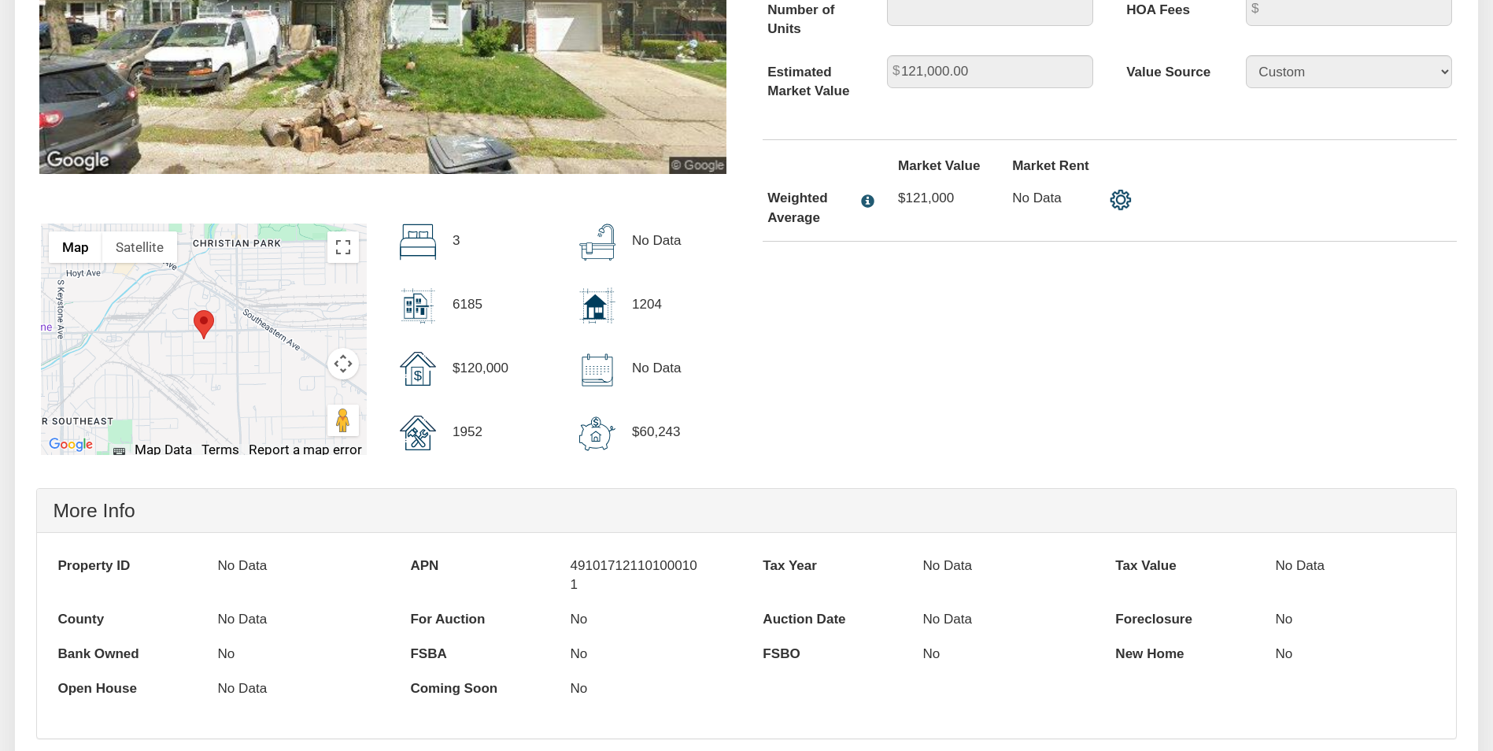
click at [870, 560] on label "Tax Year" at bounding box center [834, 566] width 176 height 35
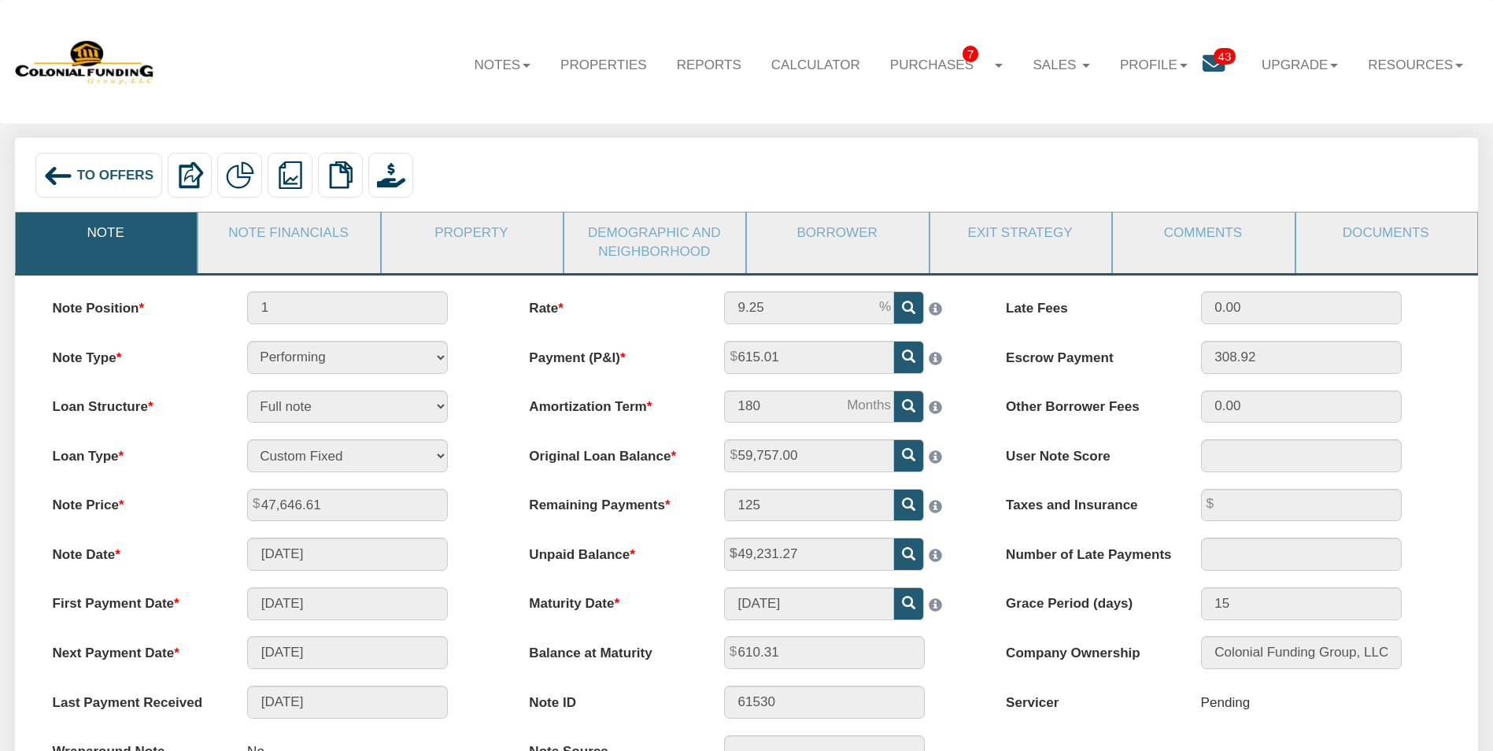
click at [120, 176] on span "To Offers" at bounding box center [115, 175] width 76 height 15
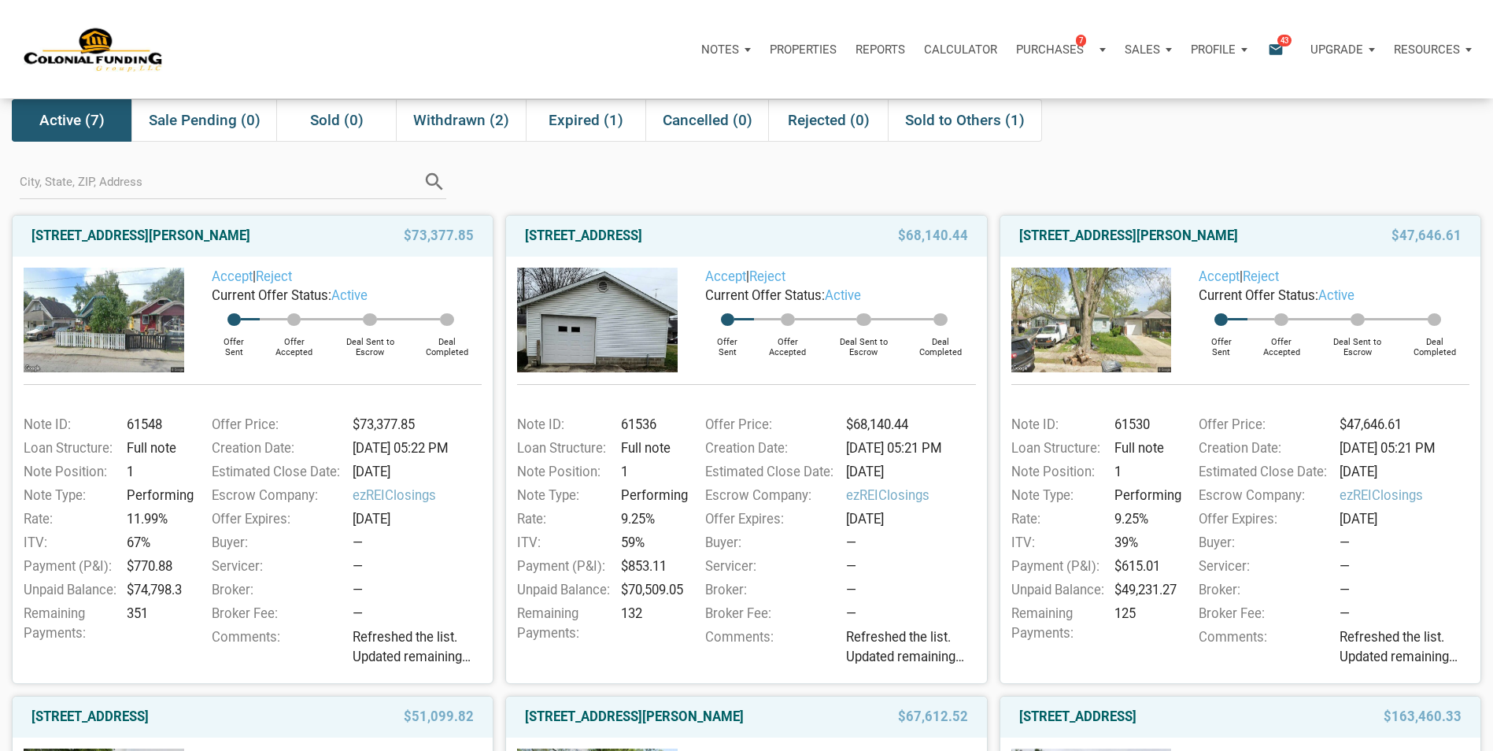
scroll to position [74, 0]
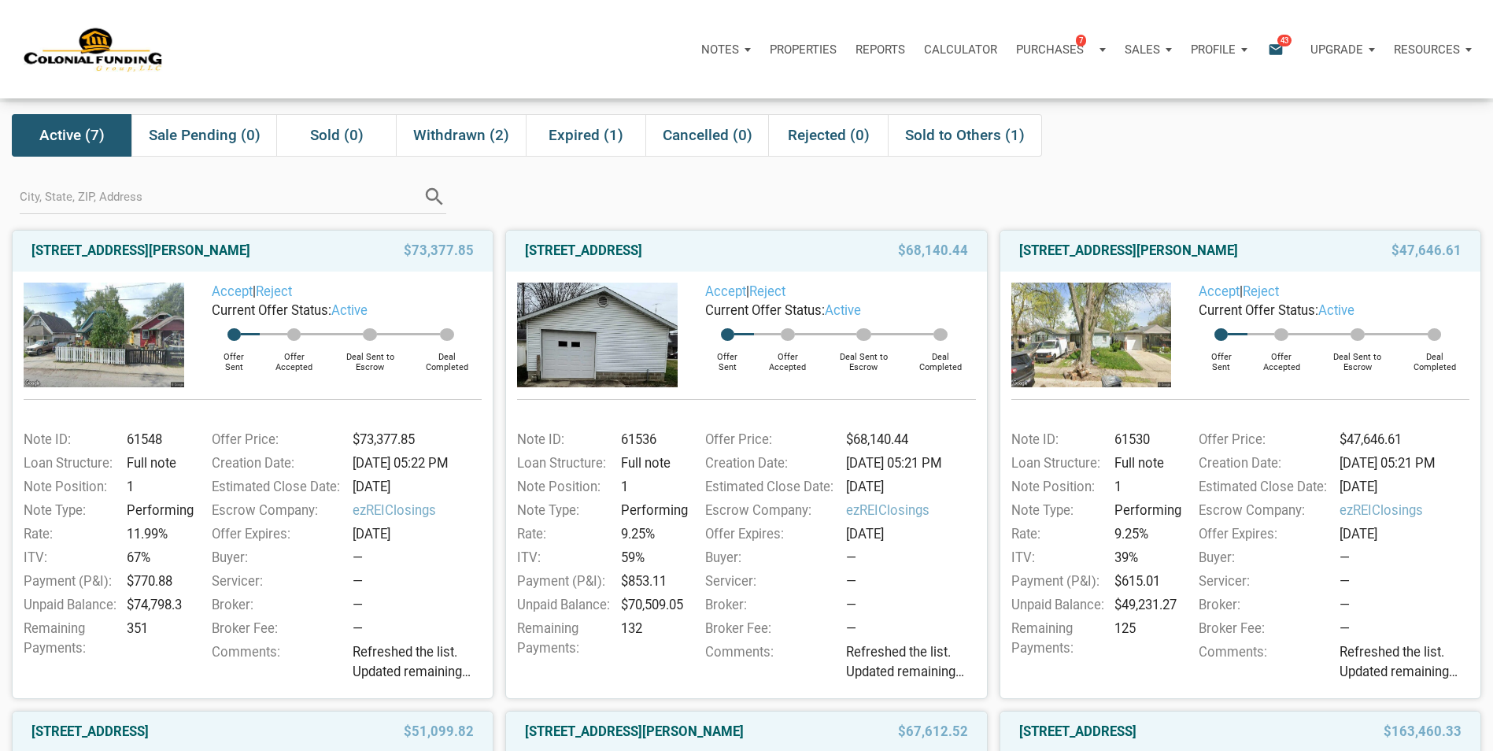
click at [645, 328] on img at bounding box center [597, 335] width 161 height 105
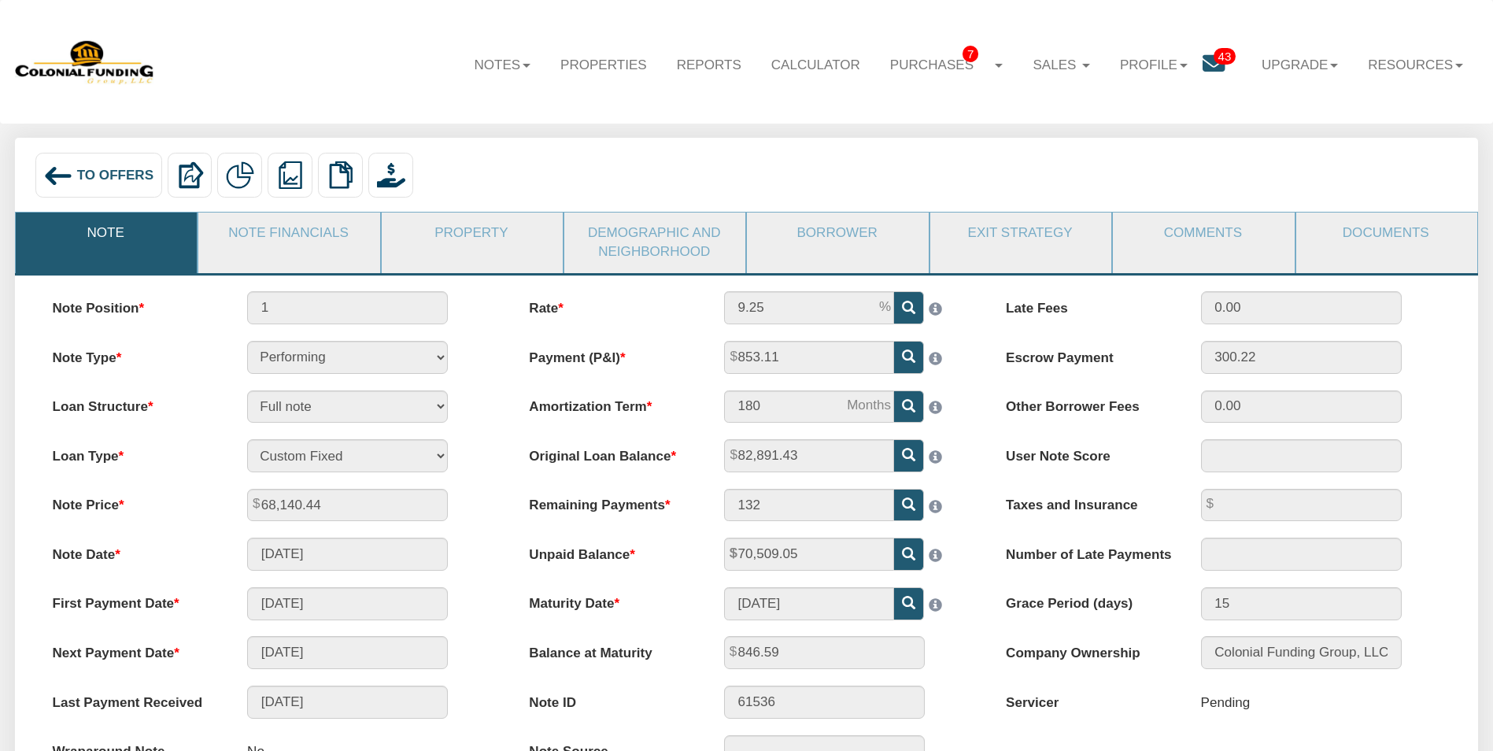
scroll to position [79, 0]
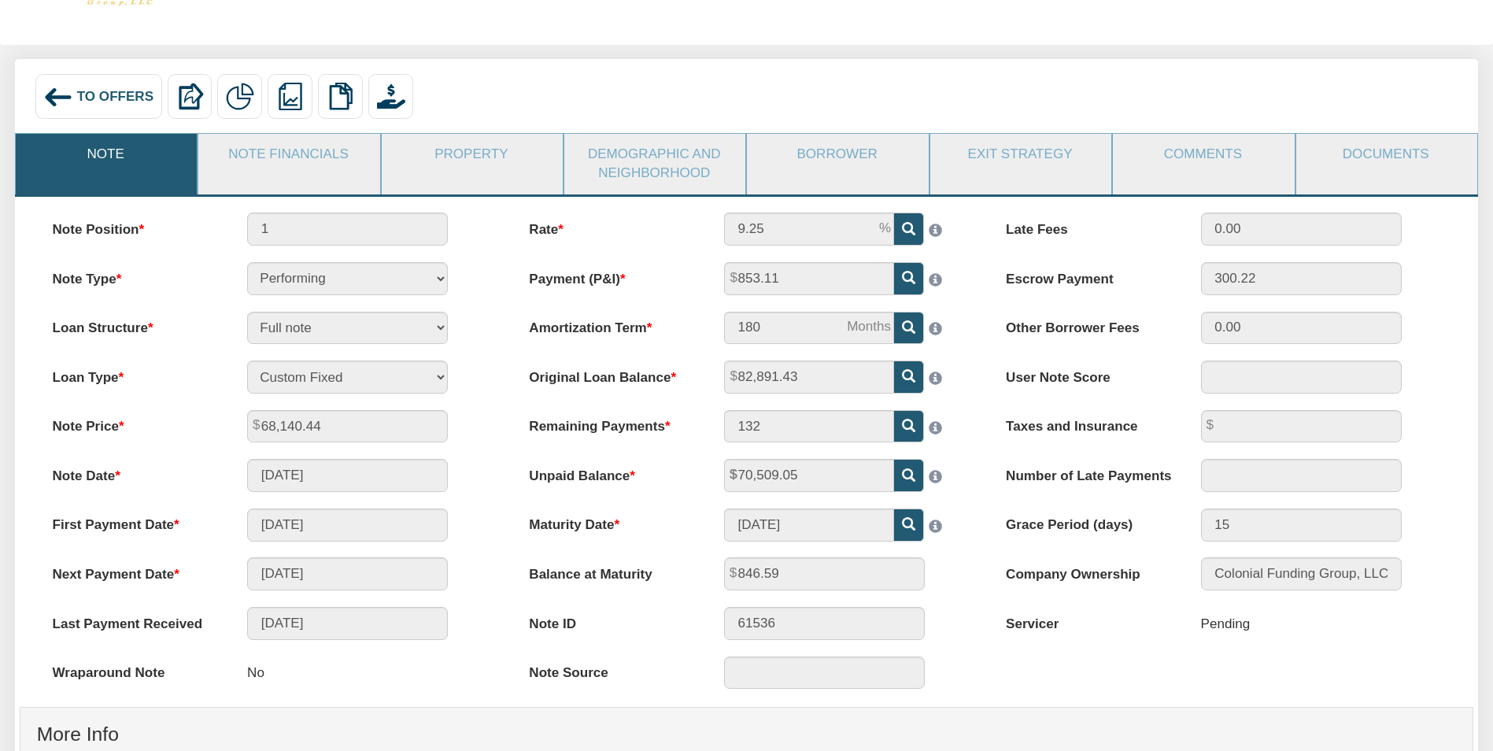
click at [721, 284] on div "853.11" at bounding box center [844, 278] width 273 height 33
click at [966, 287] on div "853.11" at bounding box center [844, 278] width 273 height 33
click at [99, 94] on span "To Offers" at bounding box center [115, 96] width 76 height 15
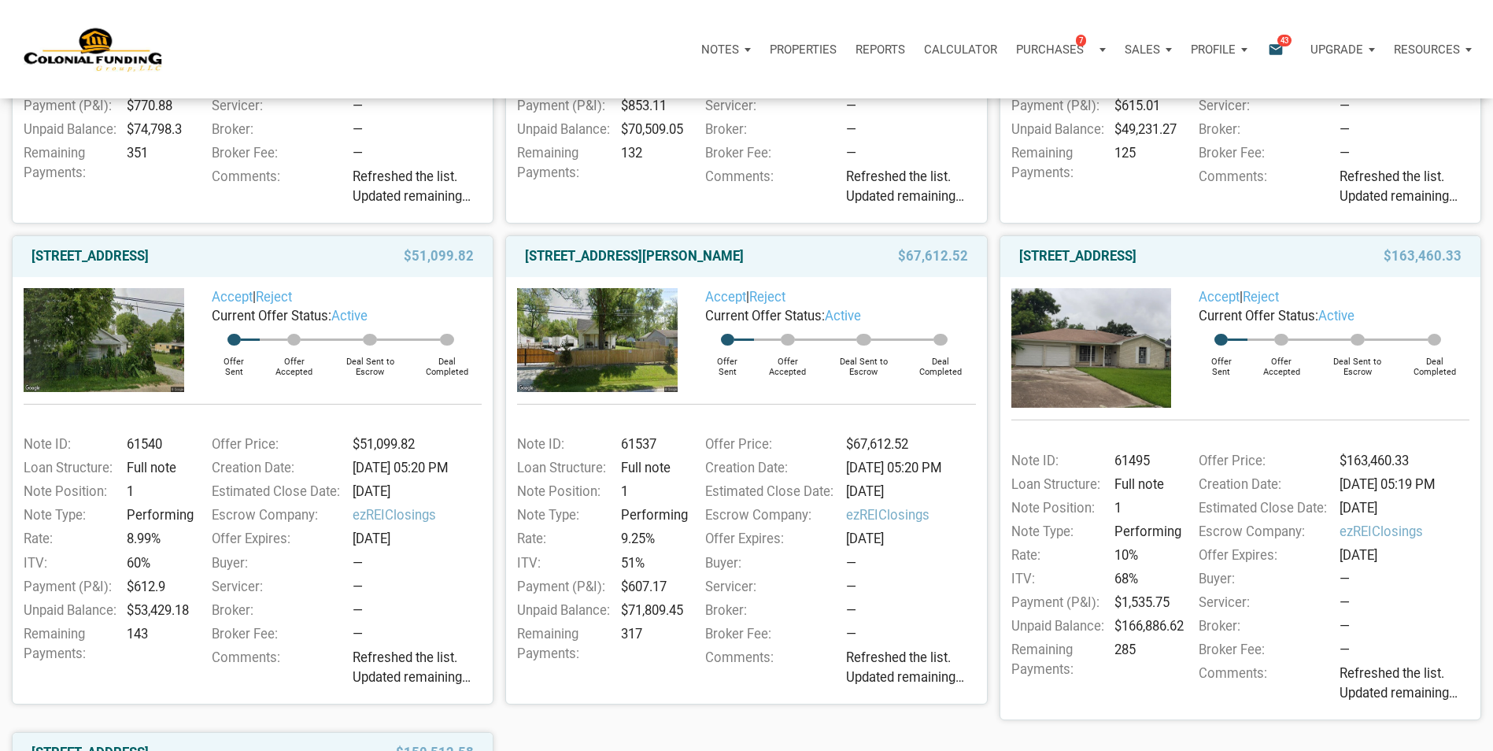
scroll to position [551, 0]
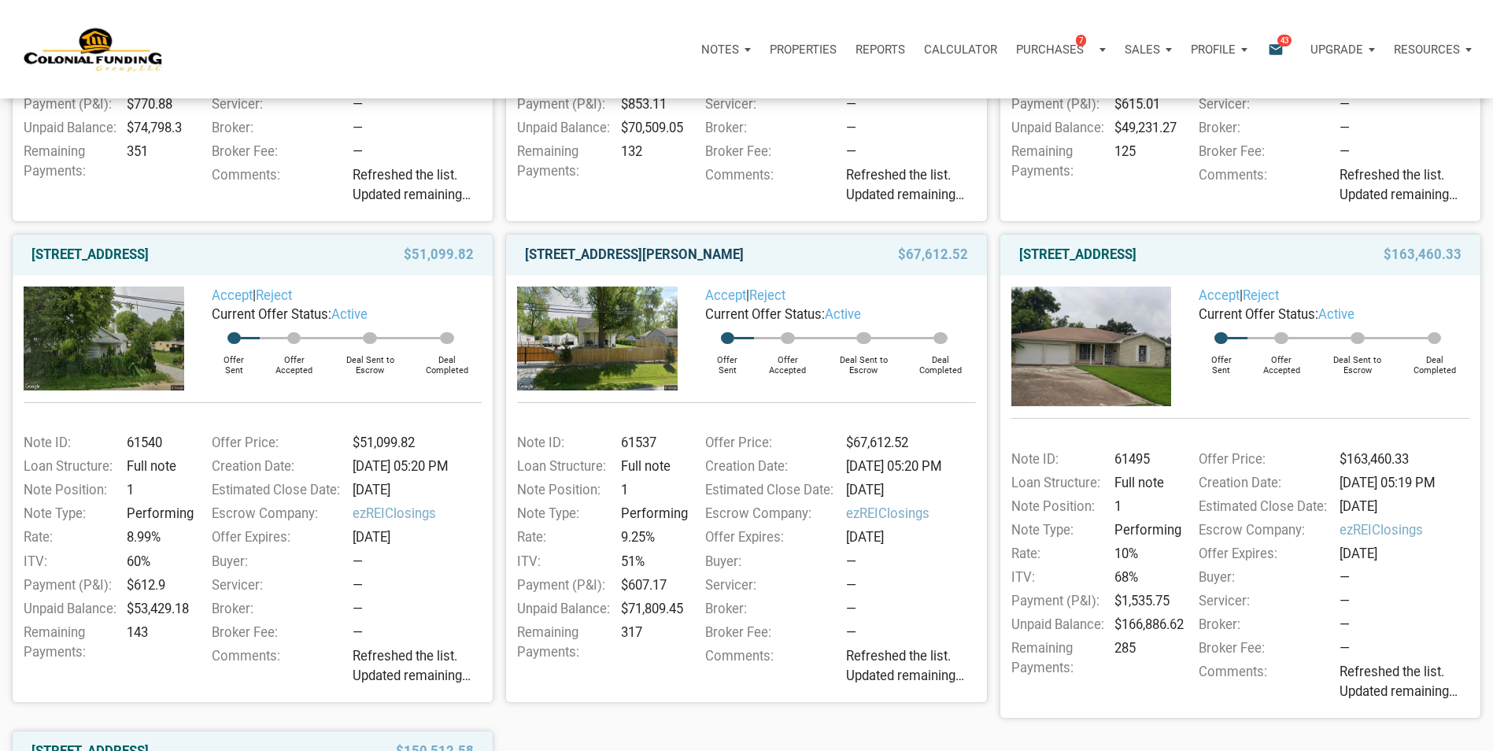
click at [684, 257] on link "[STREET_ADDRESS][PERSON_NAME]" at bounding box center [634, 255] width 219 height 19
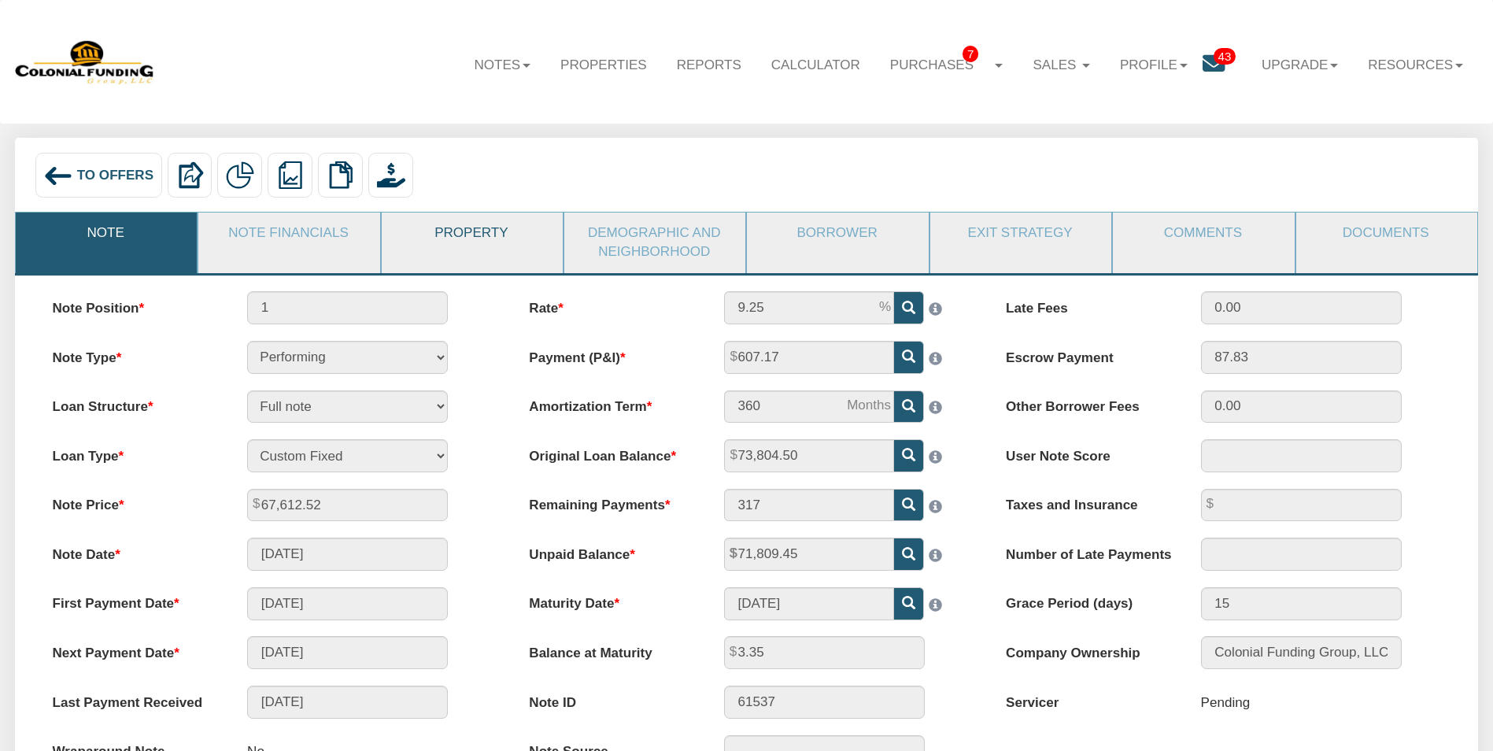
click at [468, 234] on link "Property" at bounding box center [471, 232] width 179 height 41
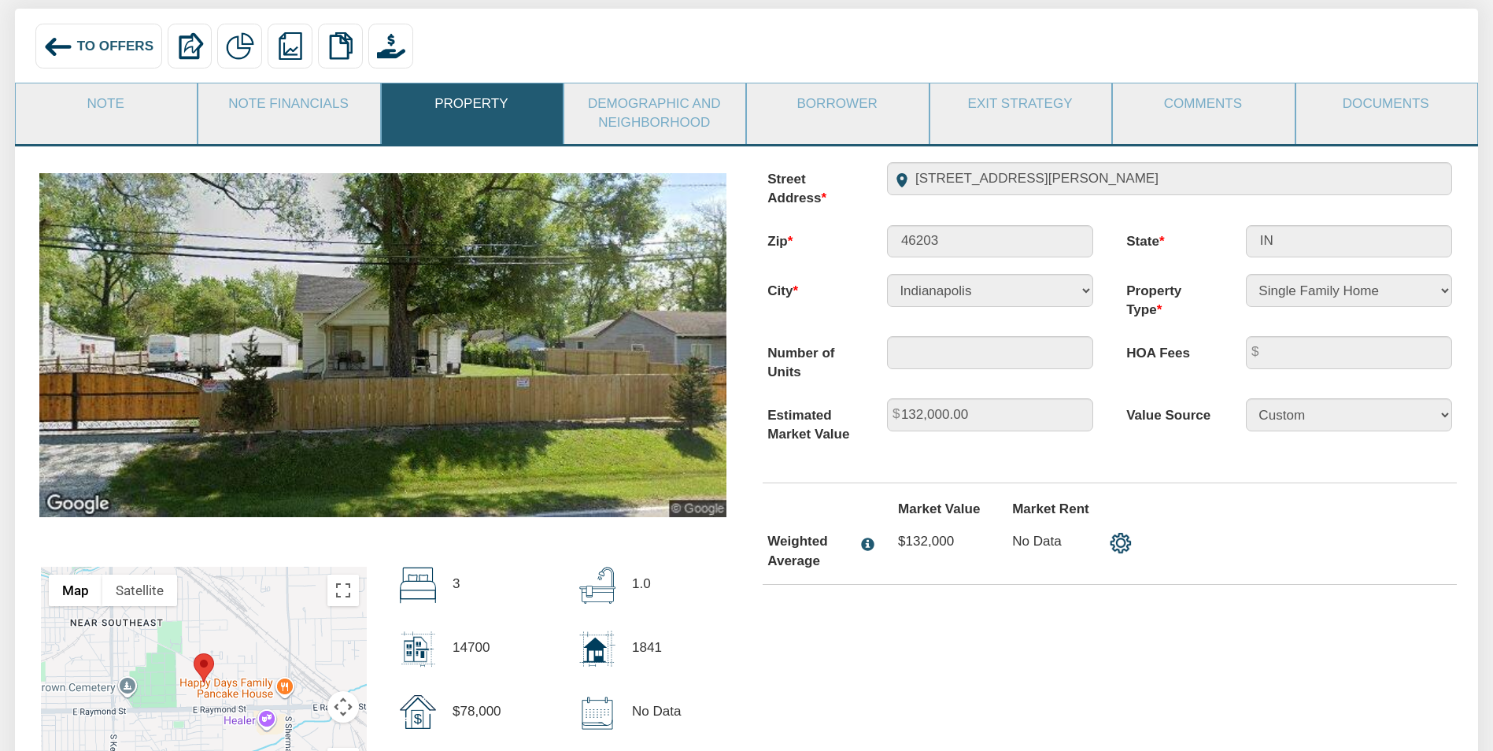
scroll to position [157, 0]
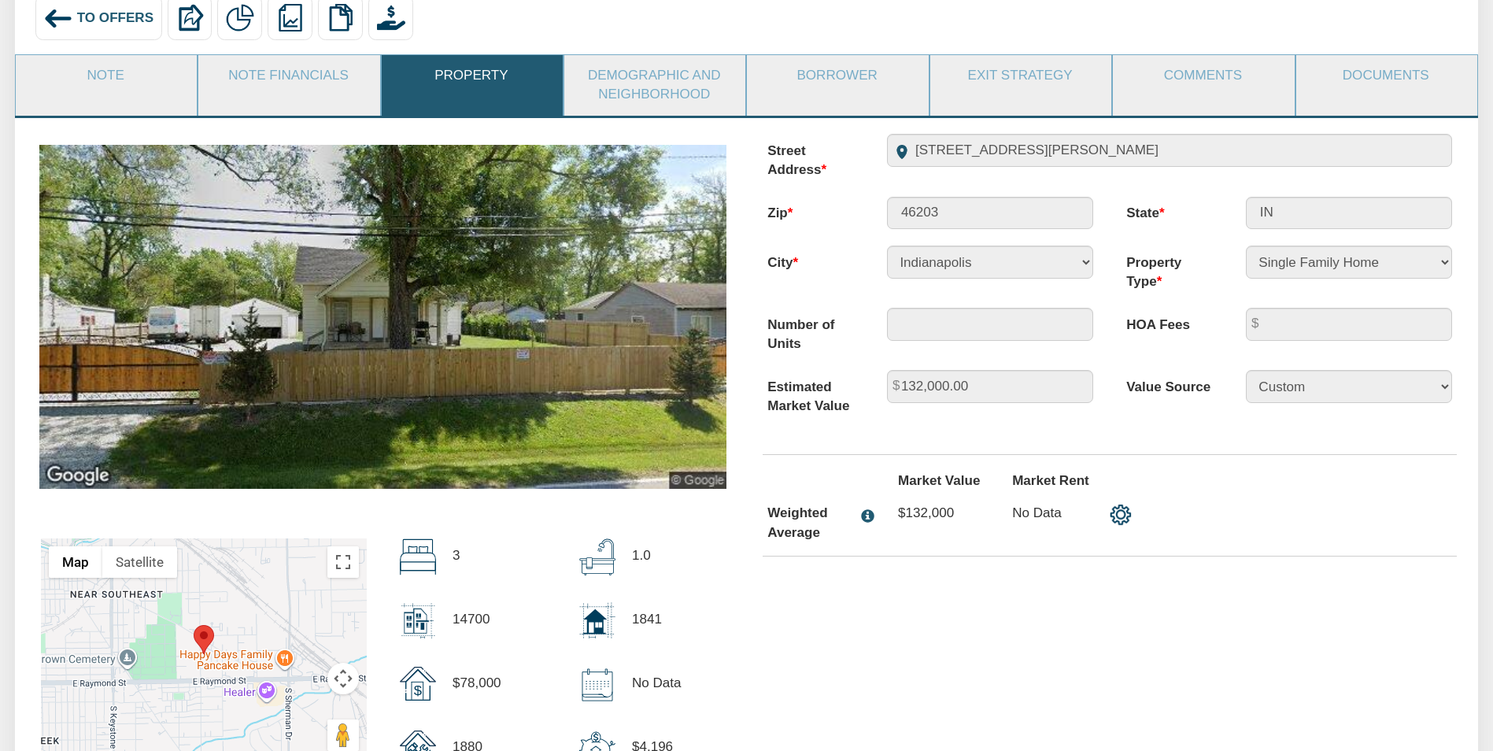
click at [100, 17] on span "To Offers" at bounding box center [115, 17] width 76 height 15
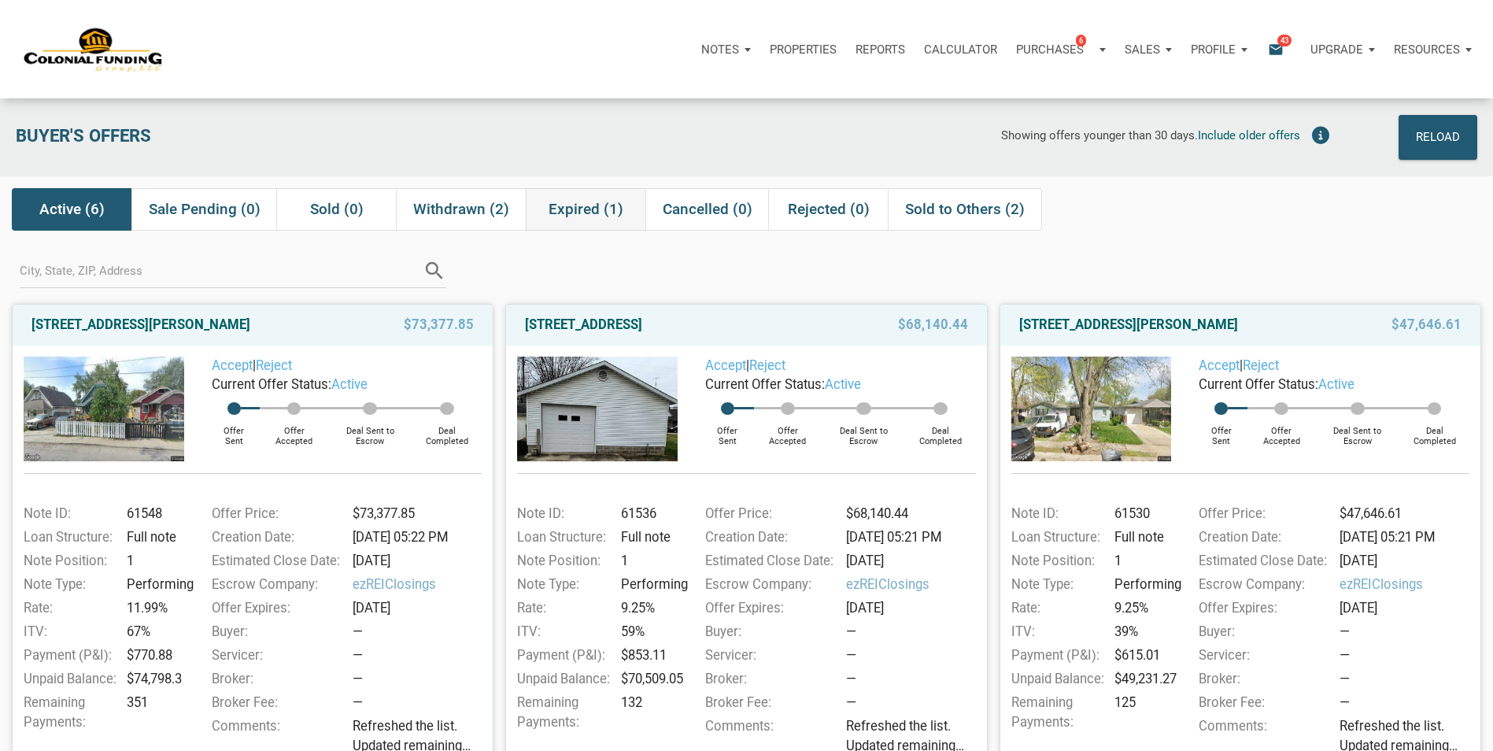
click at [593, 208] on span "Expired (1)" at bounding box center [586, 209] width 75 height 19
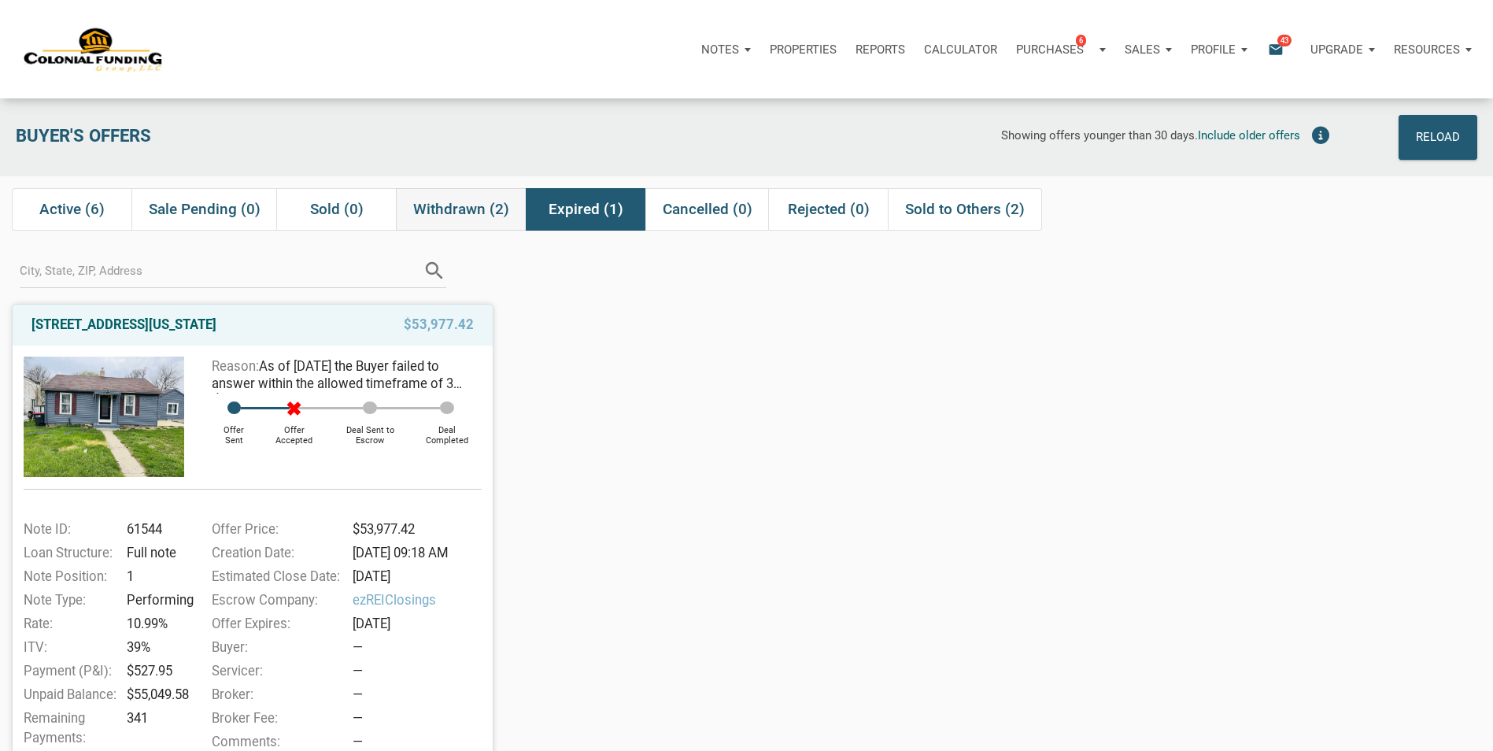
click at [460, 209] on span "Withdrawn (2)" at bounding box center [461, 209] width 96 height 19
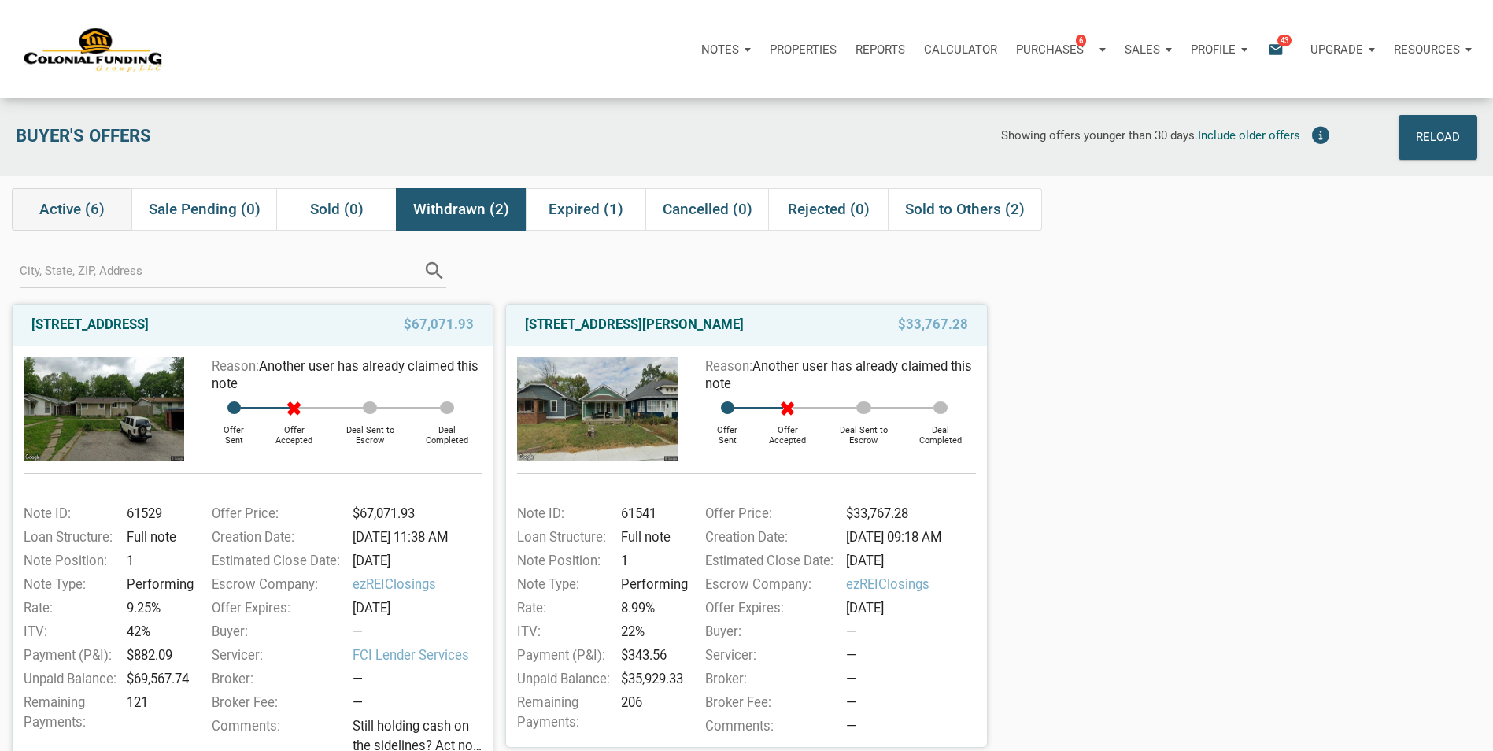
click at [61, 209] on span "Active (6)" at bounding box center [71, 209] width 65 height 19
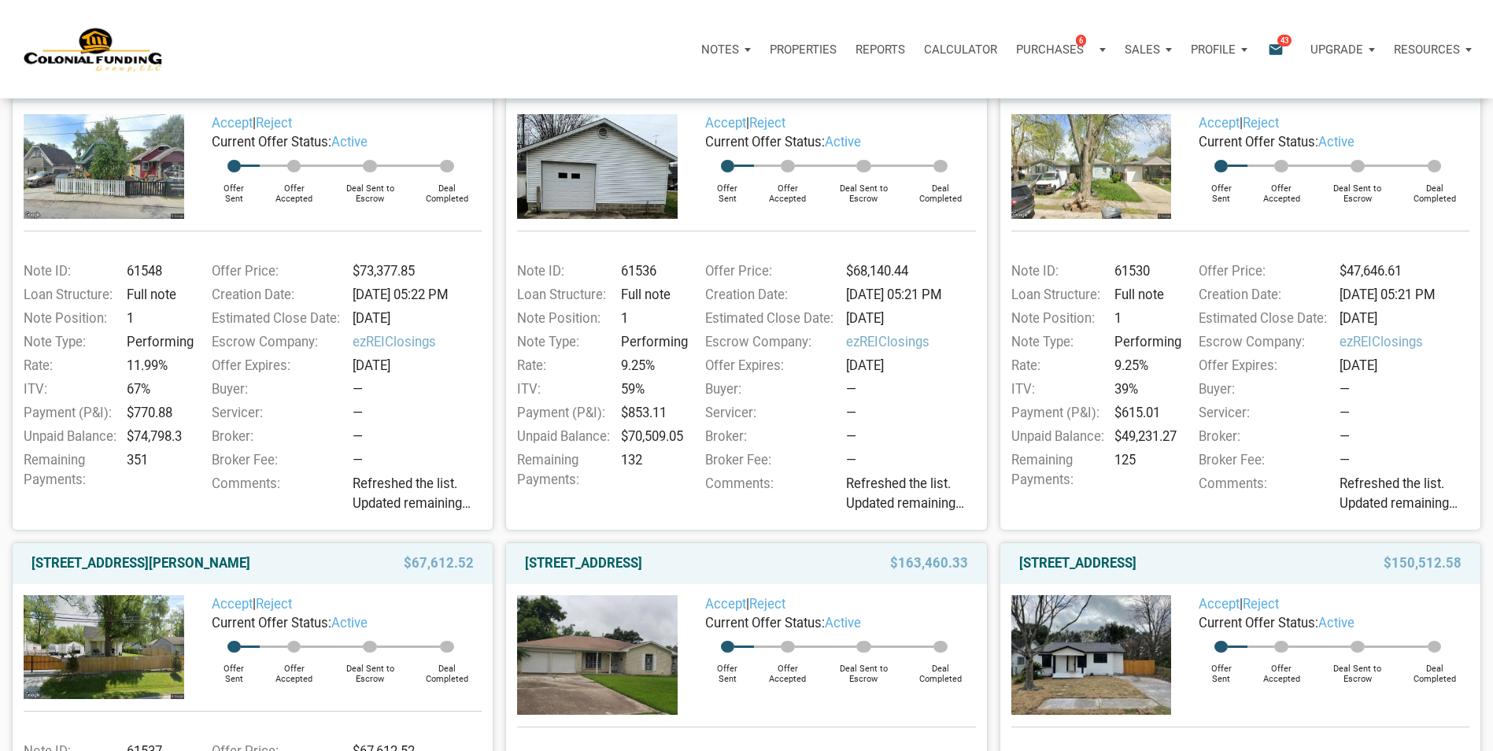
scroll to position [48, 0]
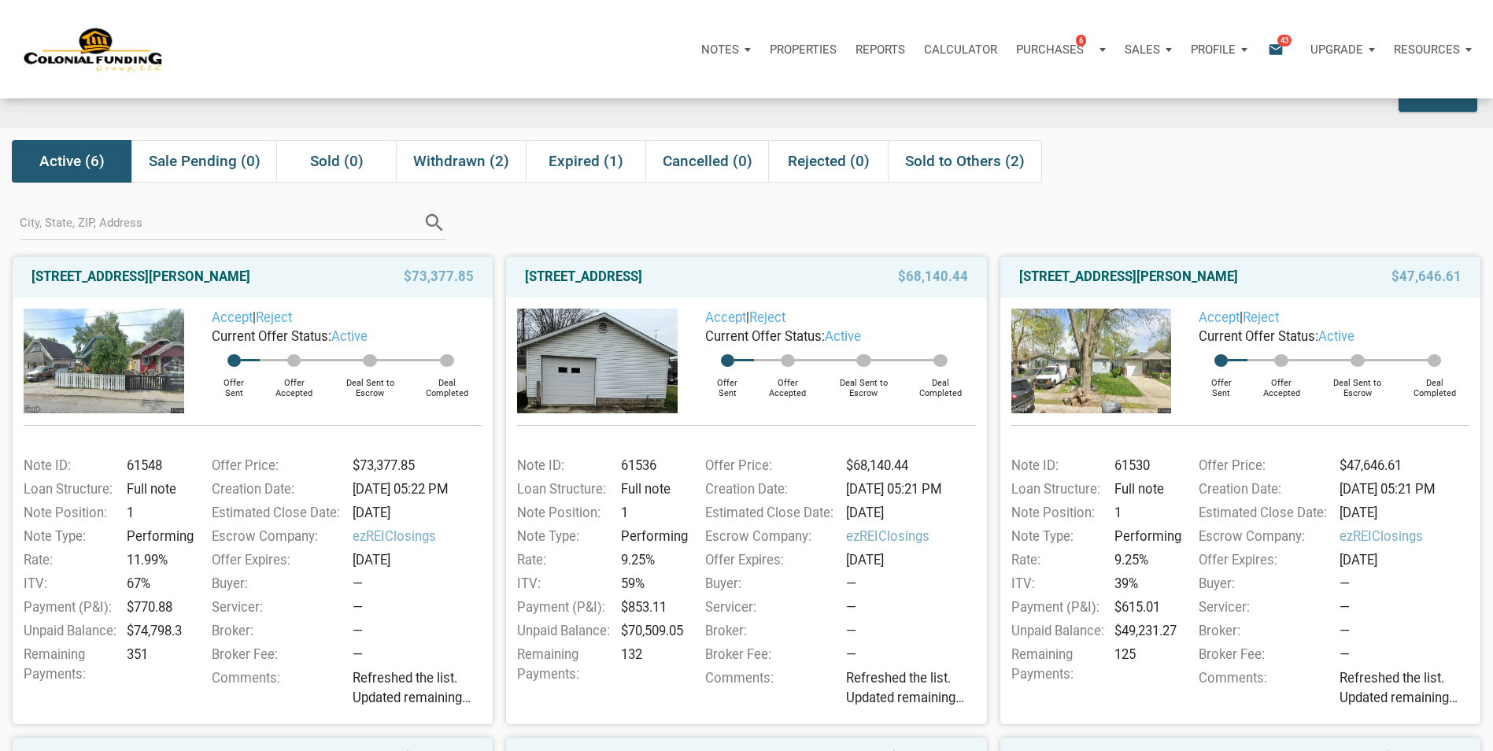
click at [1278, 41] on span "43" at bounding box center [1284, 40] width 14 height 13
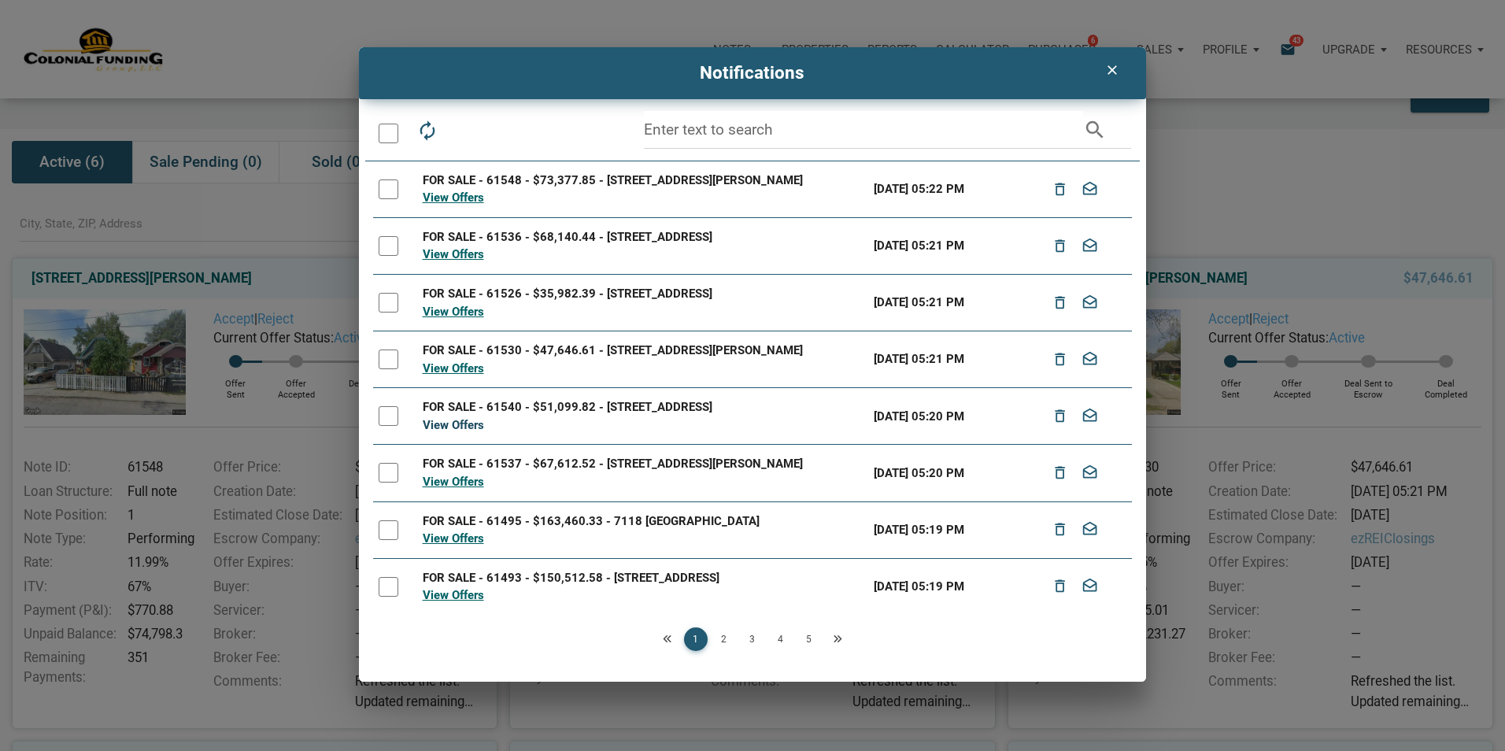
click at [454, 419] on link "View Offers" at bounding box center [453, 425] width 61 height 14
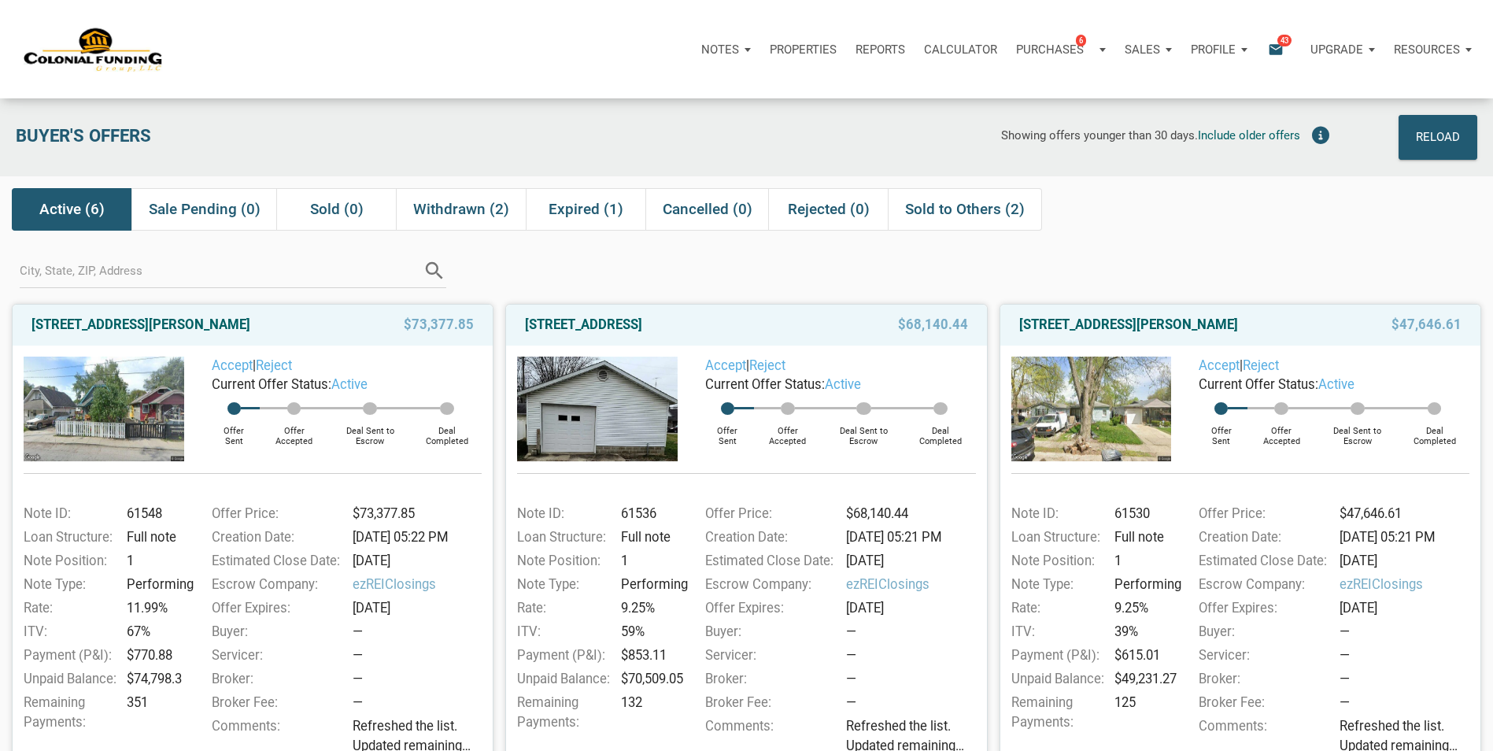
click at [1280, 44] on span "43" at bounding box center [1284, 40] width 14 height 13
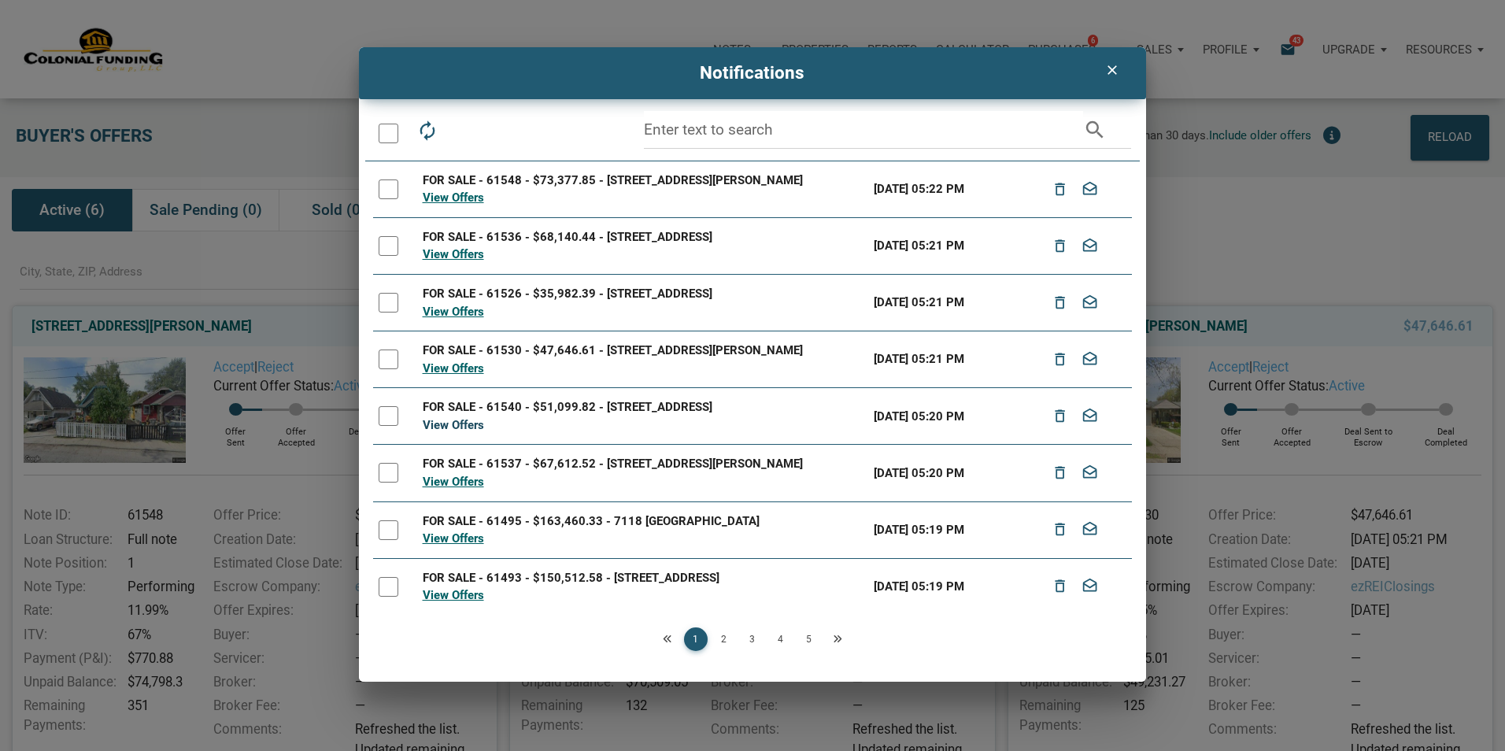
click at [462, 423] on link "View Offers" at bounding box center [453, 425] width 61 height 14
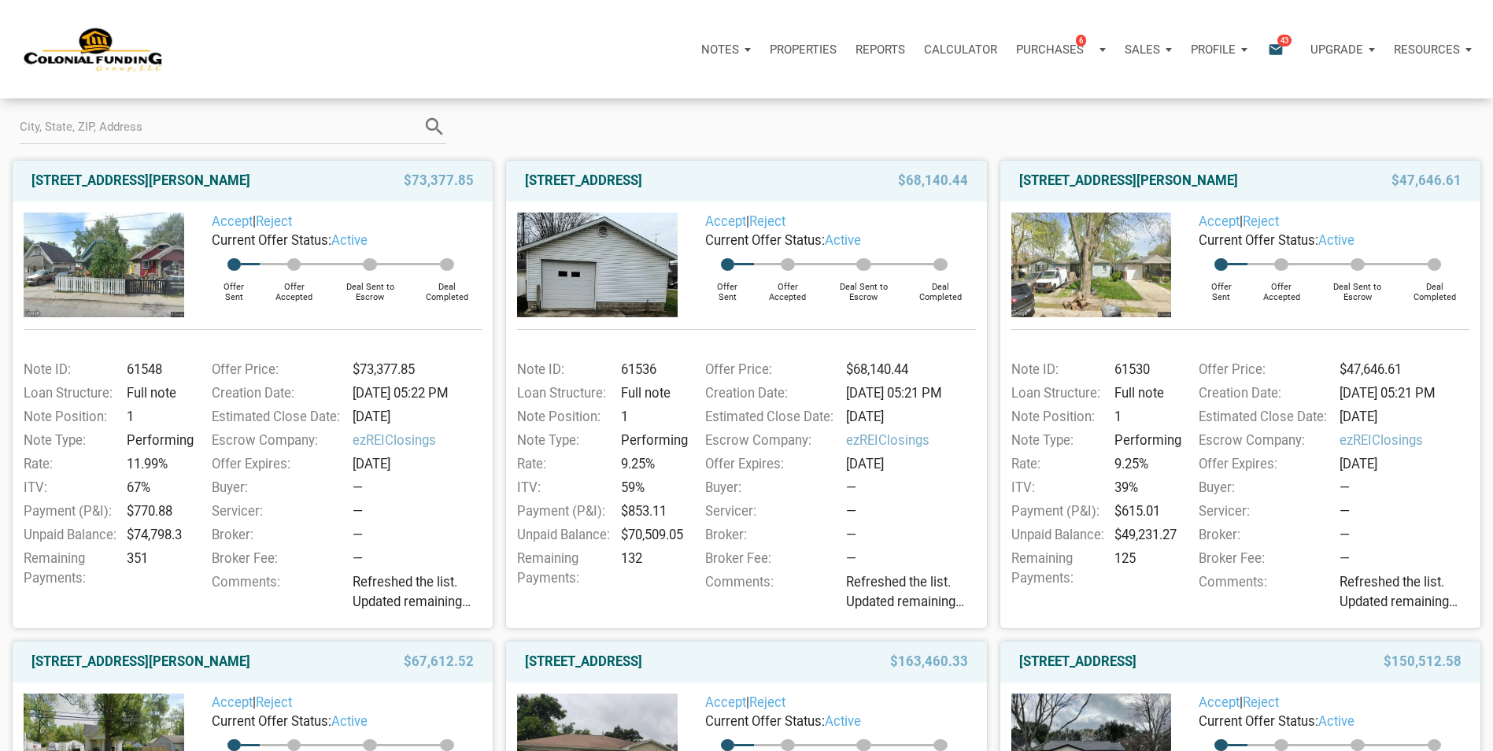
scroll to position [127, 0]
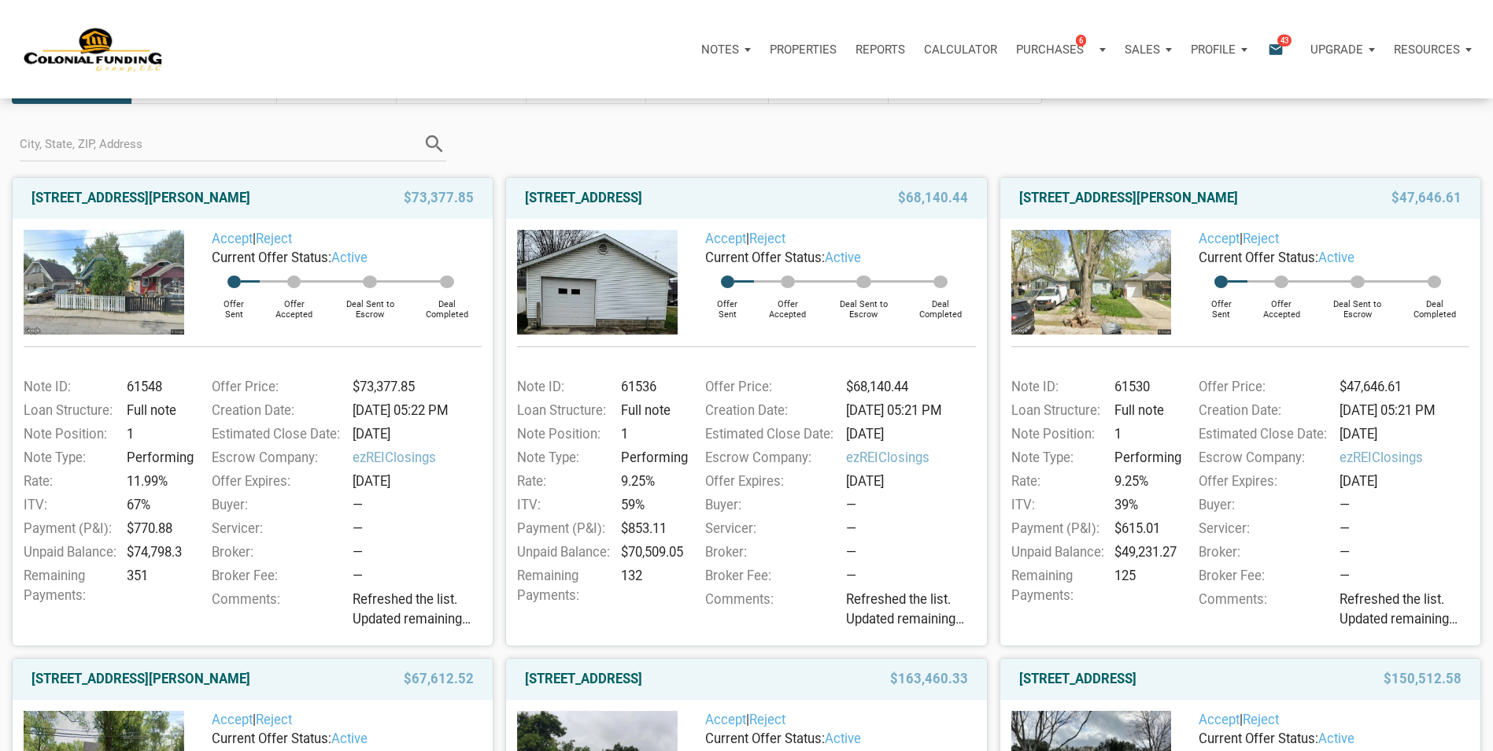
click at [1284, 39] on span "43" at bounding box center [1284, 40] width 14 height 13
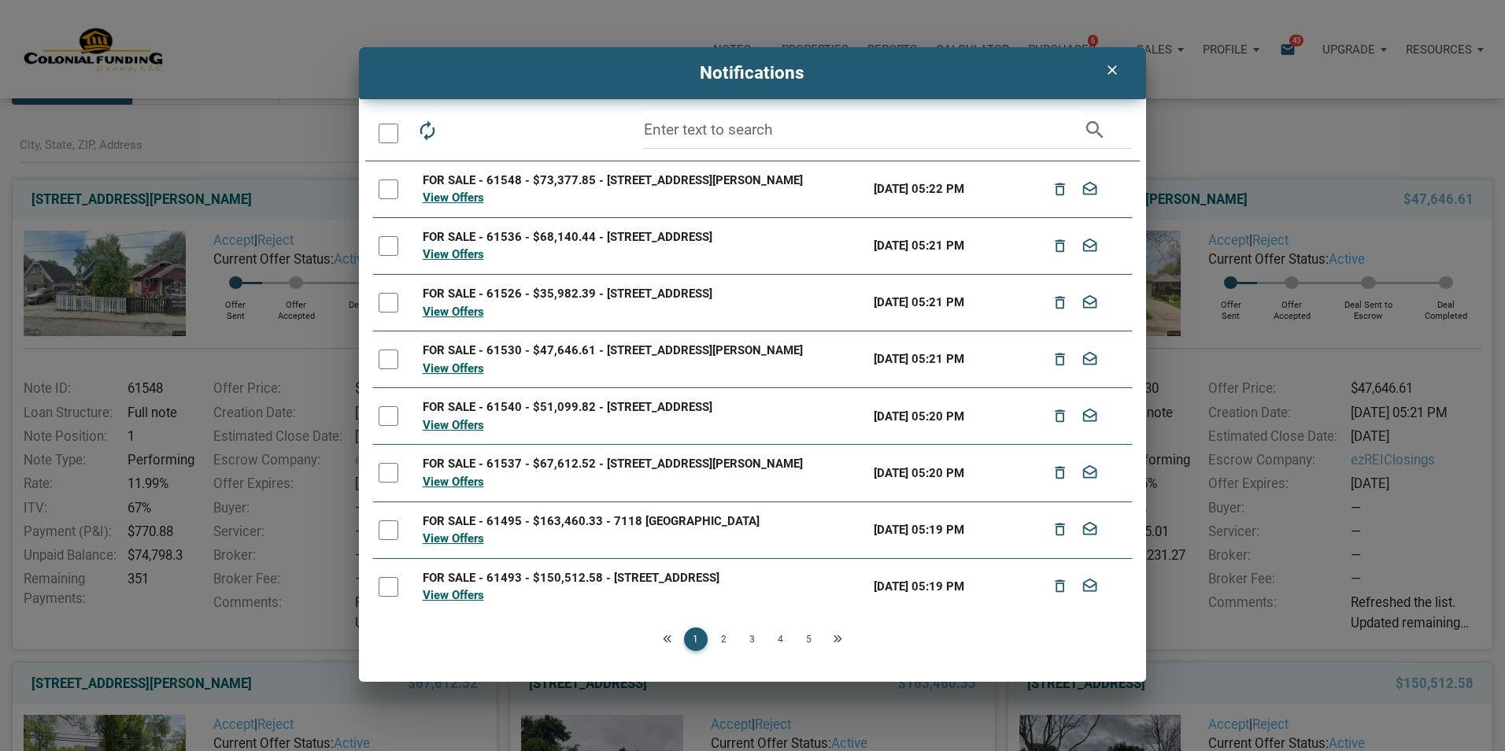
click at [390, 417] on div at bounding box center [389, 416] width 20 height 20
click at [424, 130] on icon "autorenew" at bounding box center [427, 131] width 22 height 22
click at [1115, 72] on icon "clear" at bounding box center [1112, 70] width 19 height 16
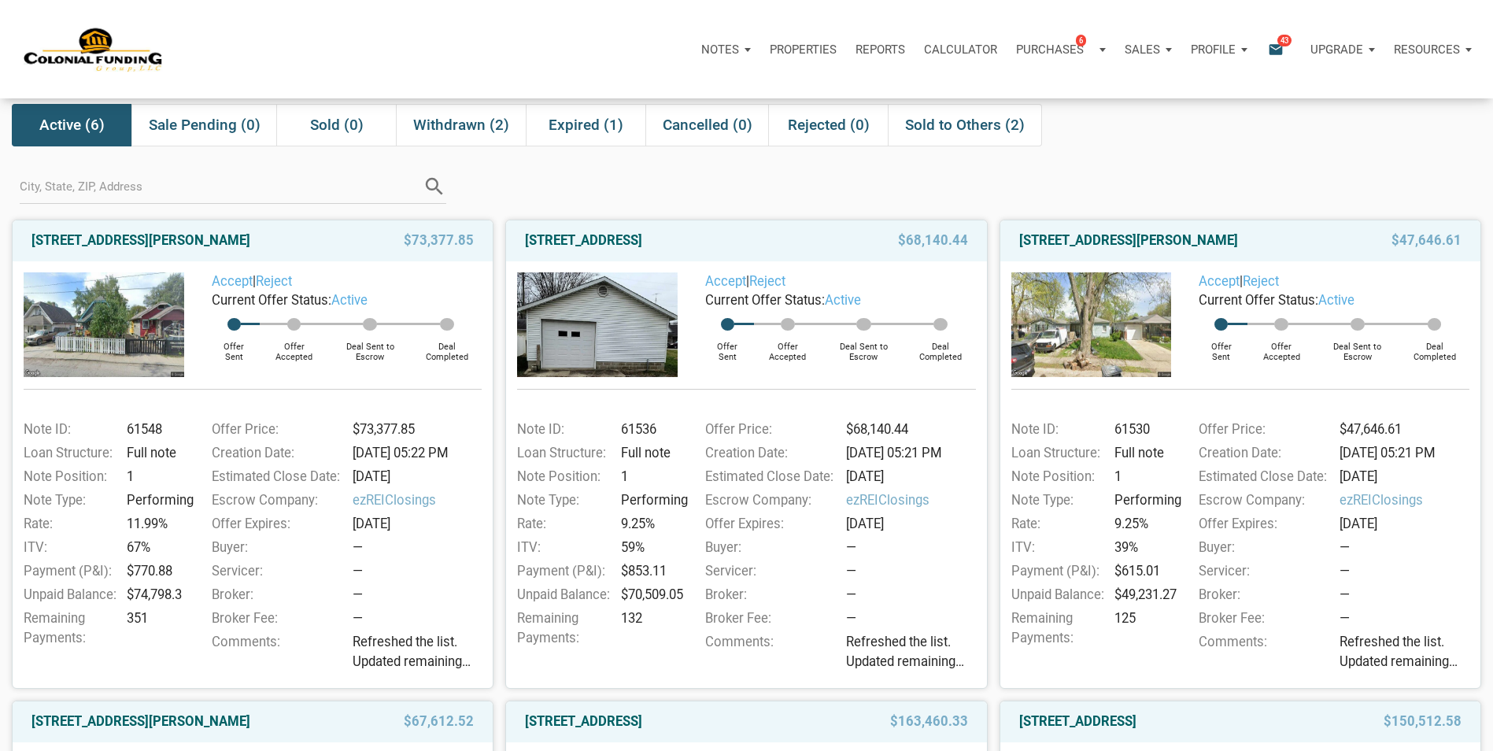
scroll to position [79, 0]
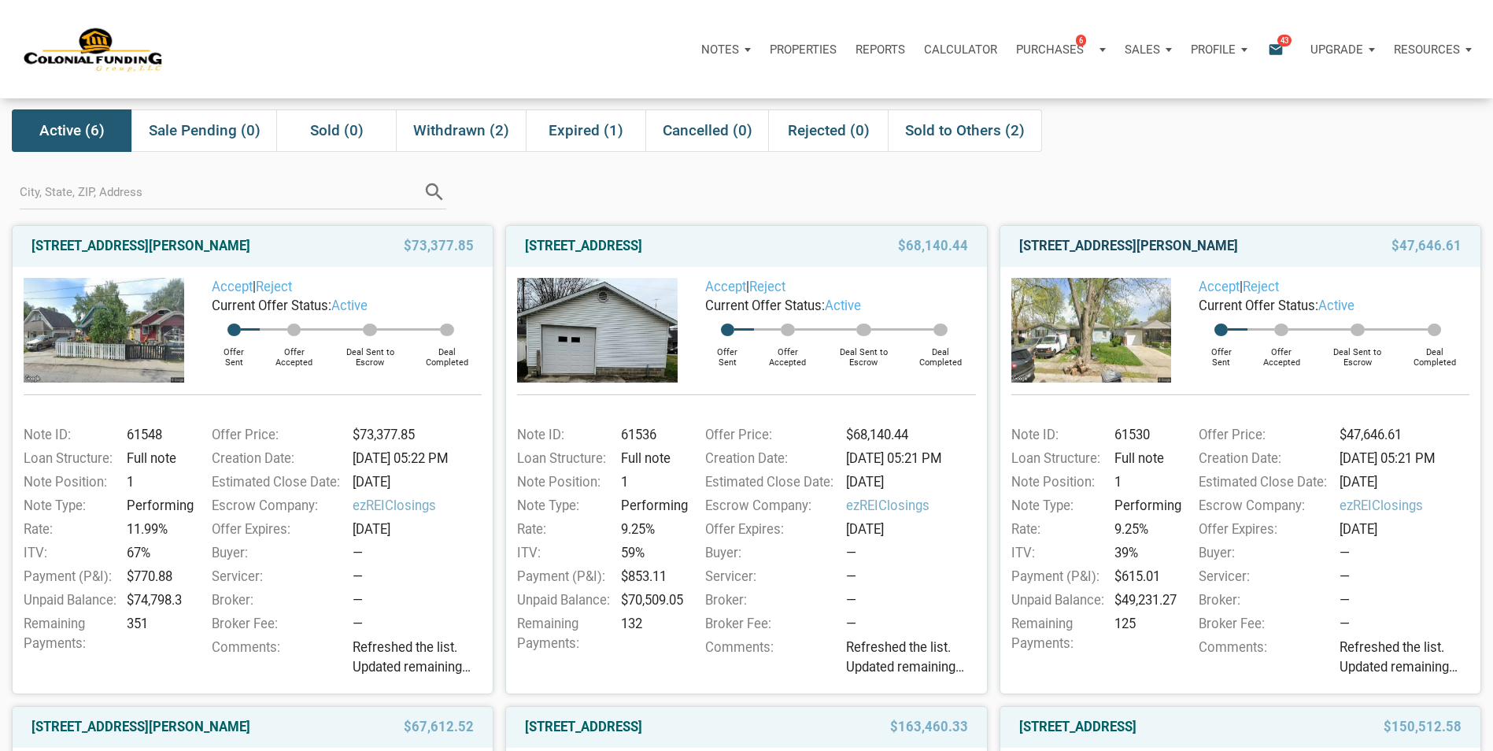
click at [1128, 243] on link "[STREET_ADDRESS][PERSON_NAME]" at bounding box center [1128, 246] width 219 height 19
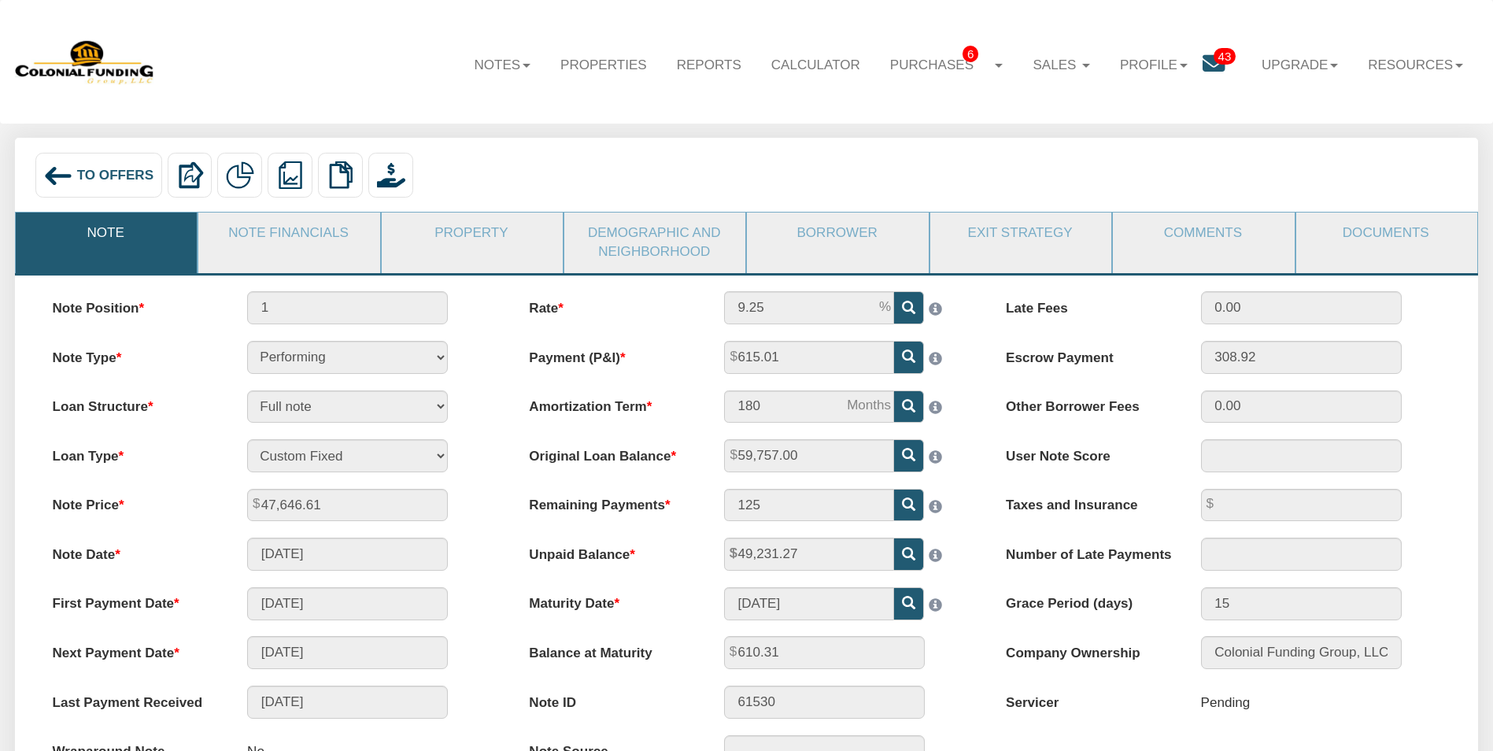
click at [100, 179] on span "To Offers" at bounding box center [115, 175] width 76 height 15
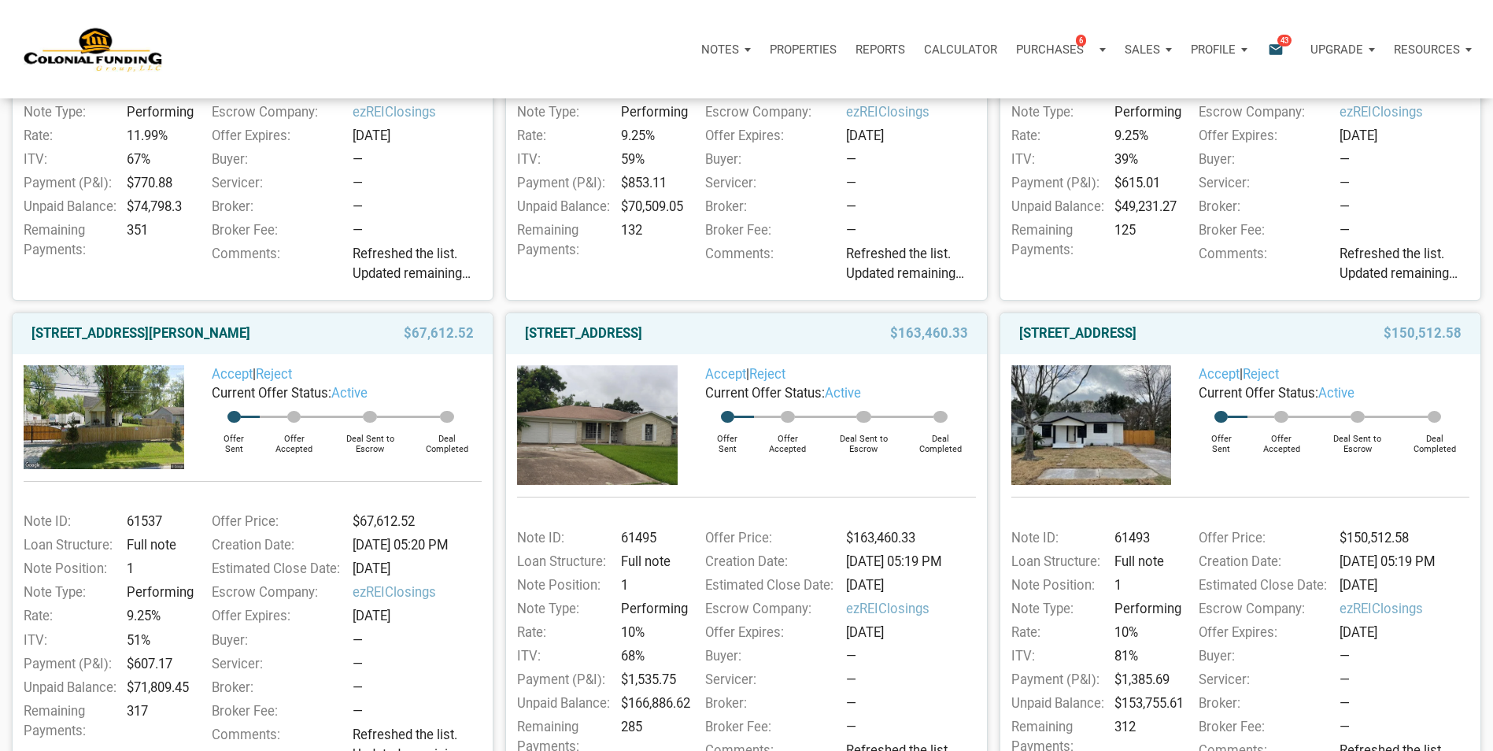
scroll to position [551, 0]
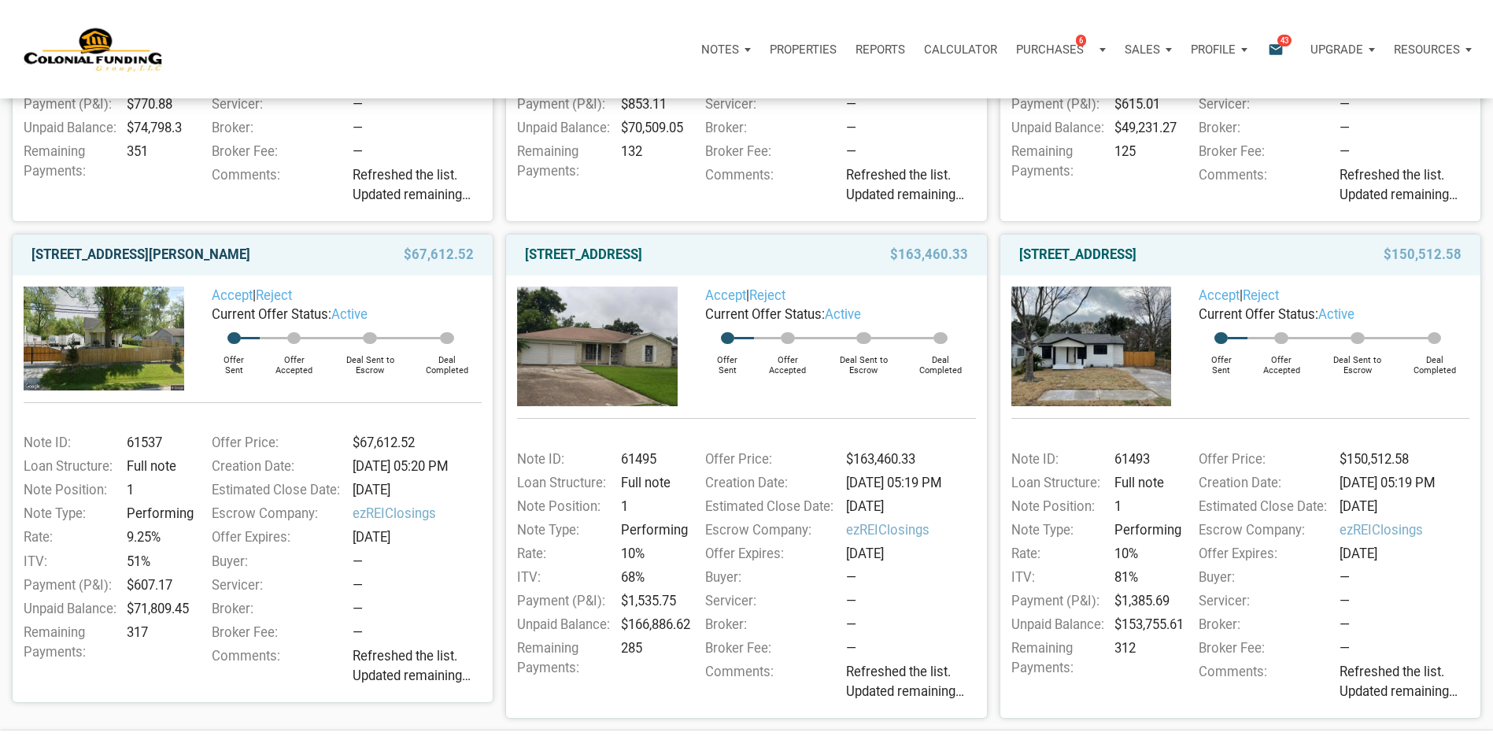
click at [241, 258] on link "2051 Perkins Avenue, Indianapolis, IN, 46203" at bounding box center [140, 255] width 219 height 19
